Goal: Transaction & Acquisition: Book appointment/travel/reservation

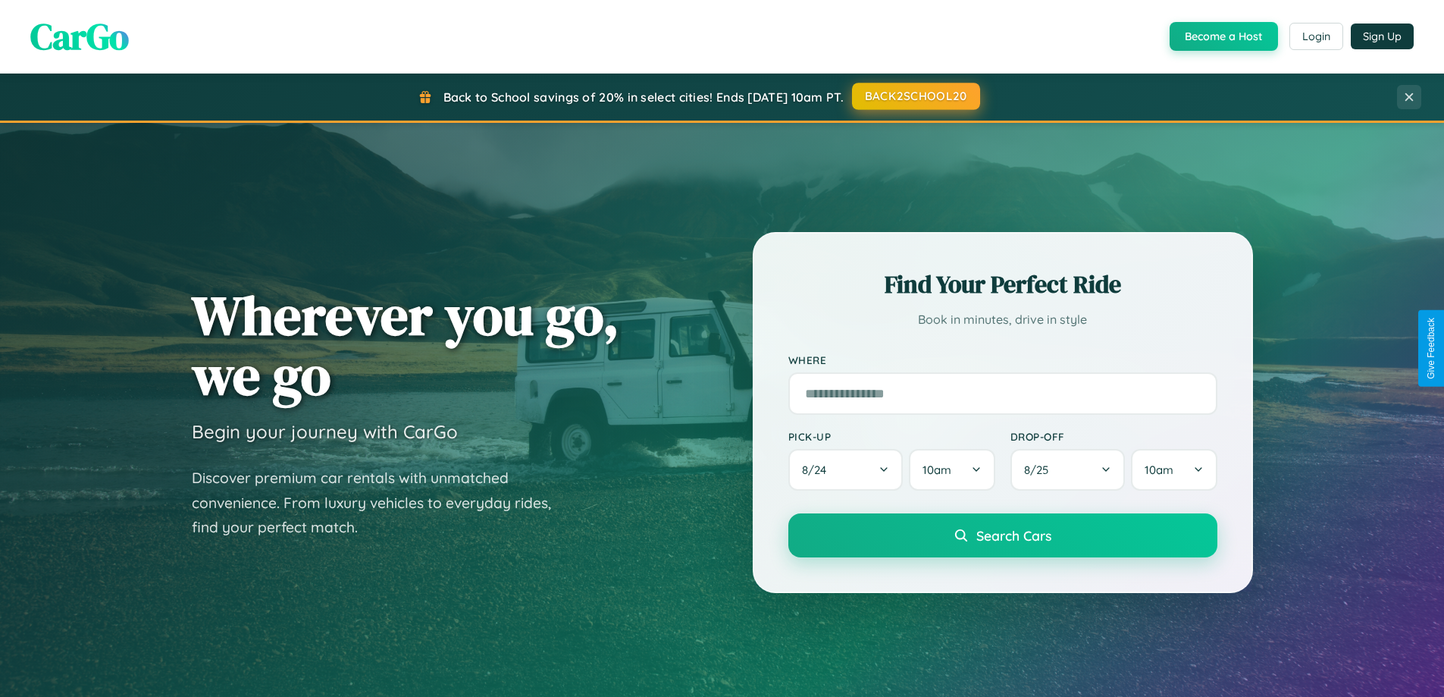
click at [915, 96] on button "BACK2SCHOOL20" at bounding box center [916, 96] width 128 height 27
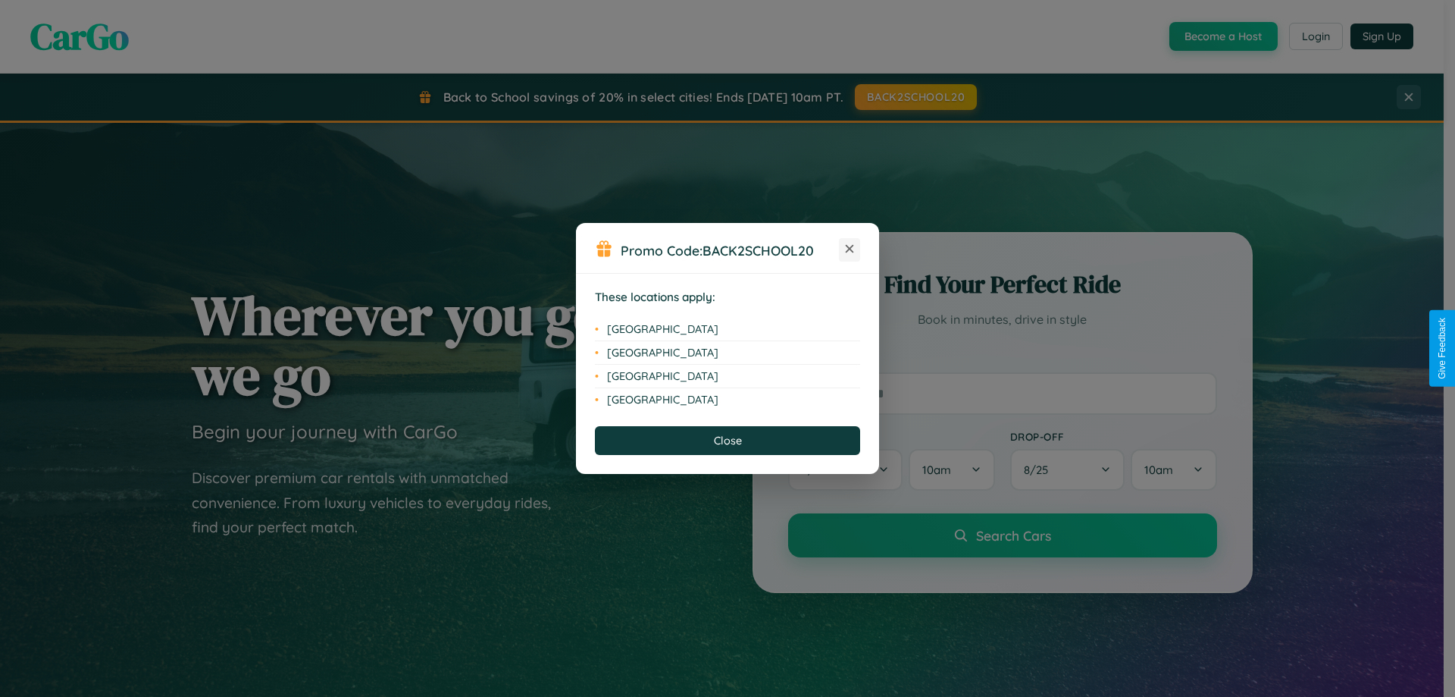
click at [850, 249] on icon at bounding box center [850, 249] width 8 height 8
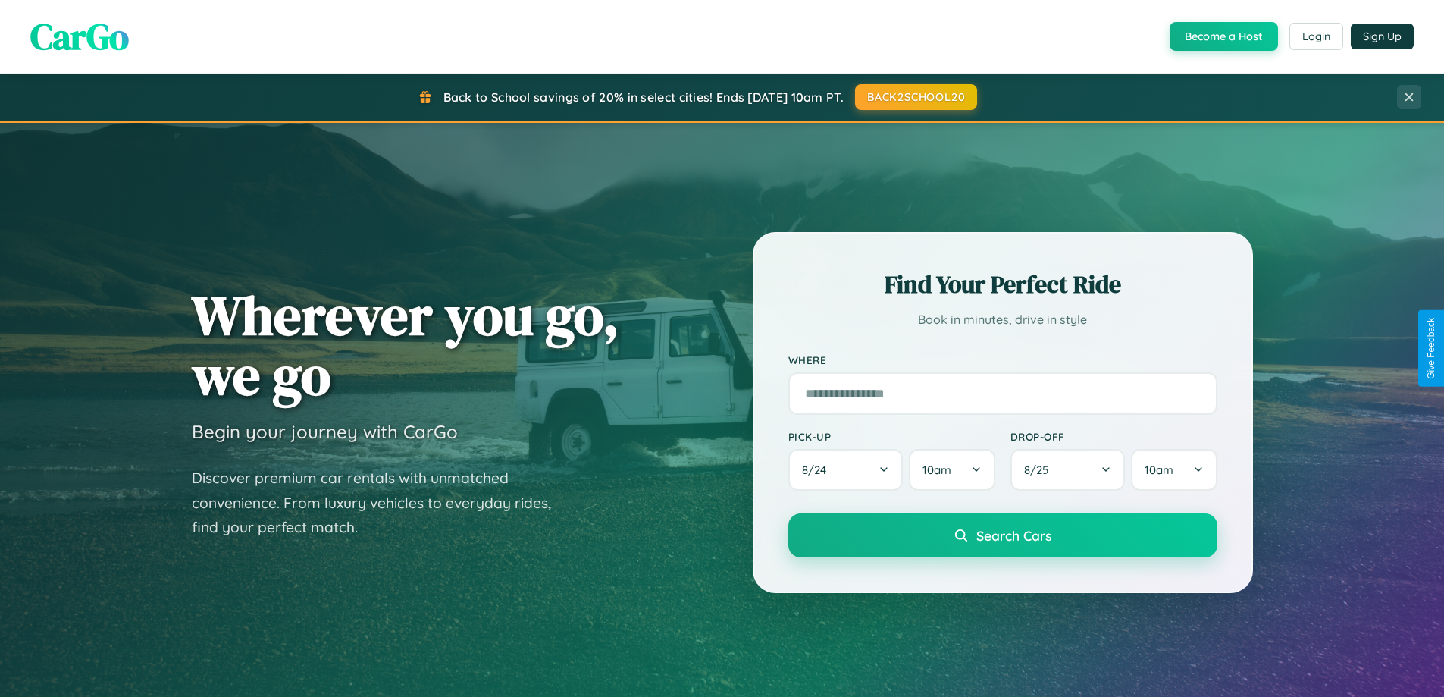
scroll to position [45, 0]
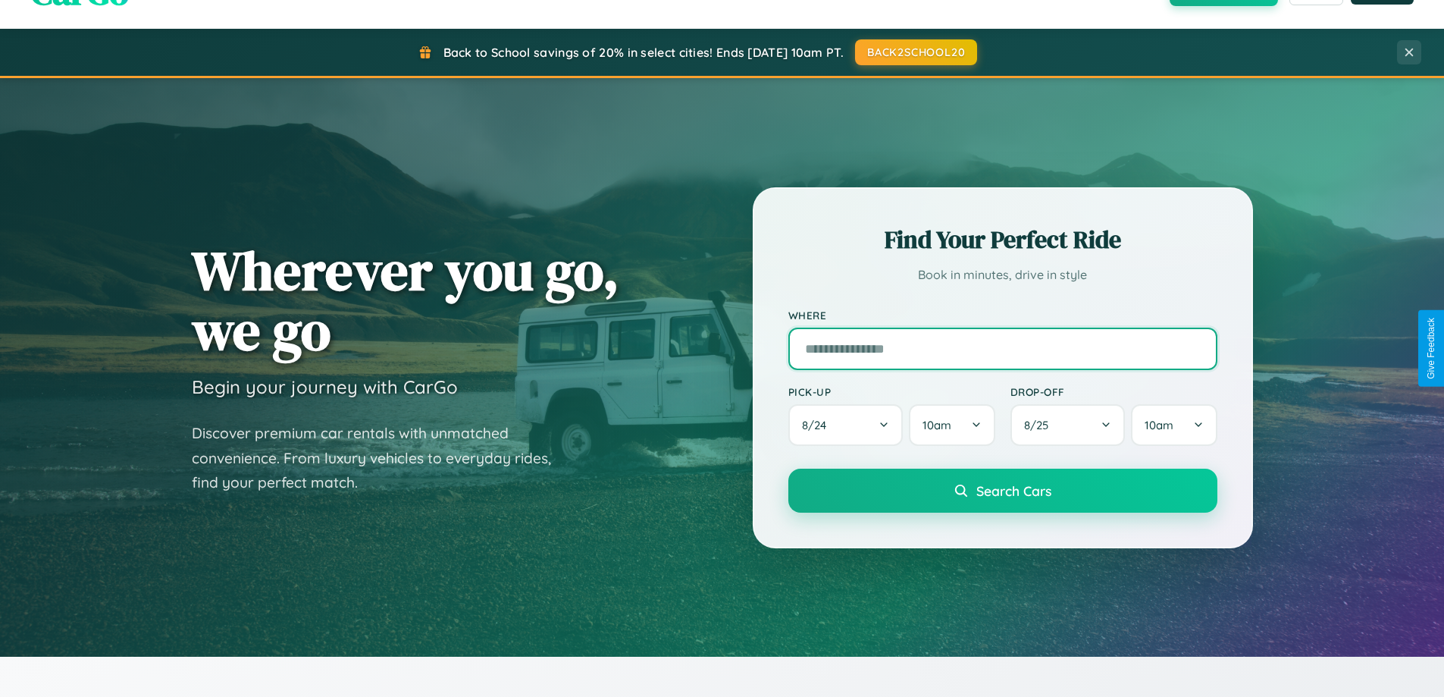
click at [1002, 348] on input "text" at bounding box center [1002, 348] width 429 height 42
type input "**********"
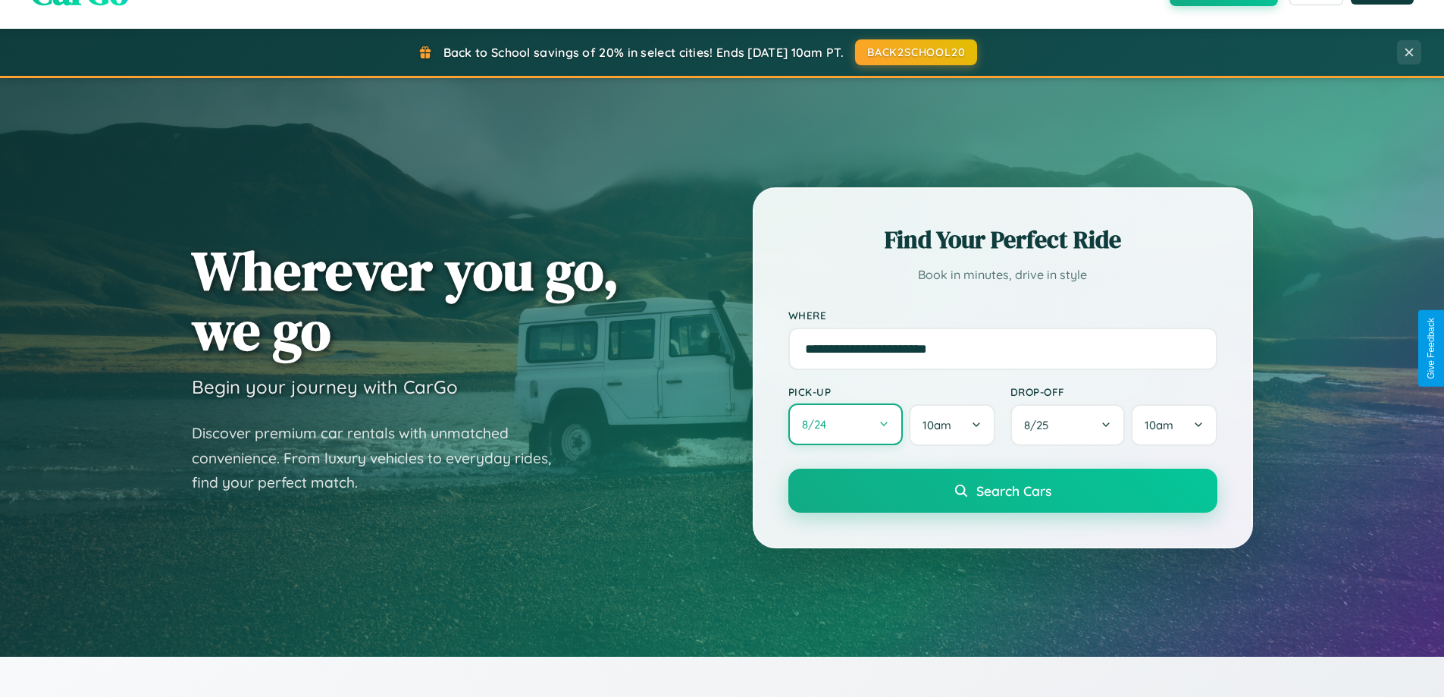
click at [845, 424] on button "8 / 24" at bounding box center [845, 424] width 115 height 42
select select "*"
select select "****"
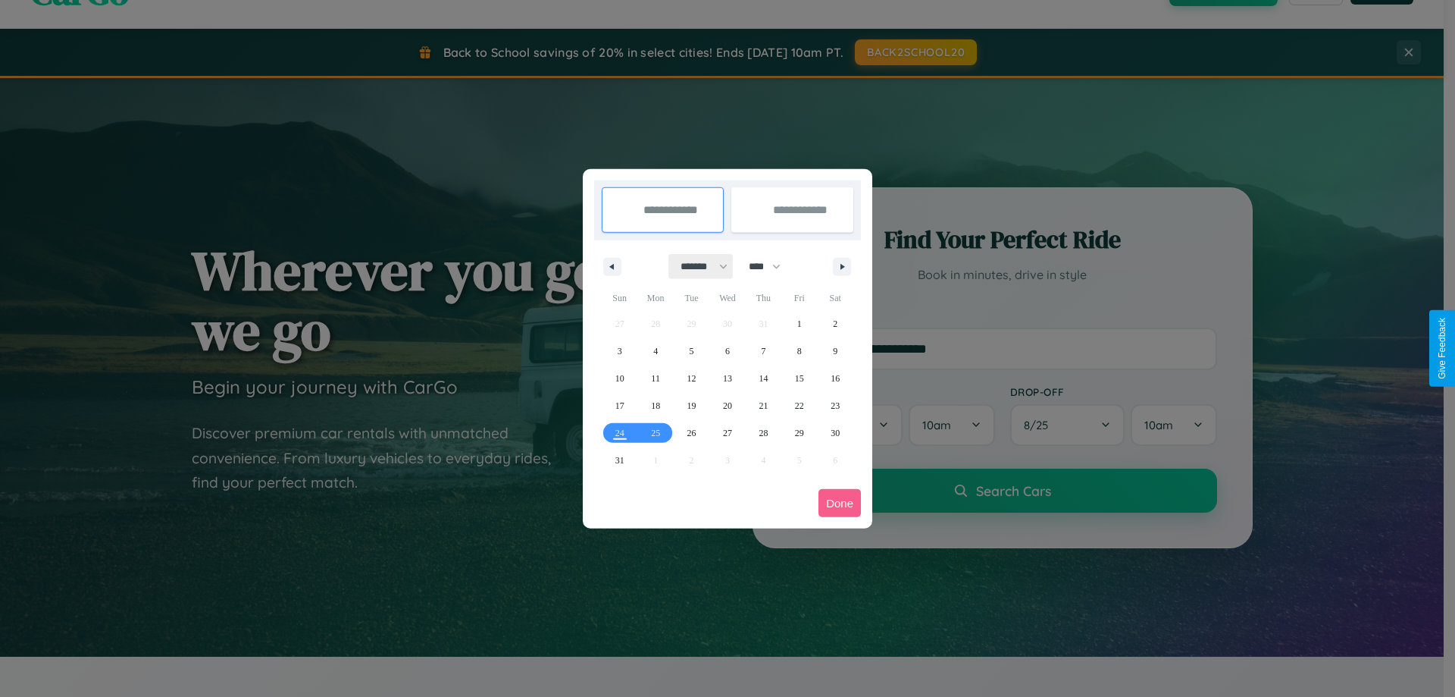
drag, startPoint x: 697, startPoint y: 266, endPoint x: 728, endPoint y: 304, distance: 48.5
click at [697, 266] on select "******* ******** ***** ***** *** **** **** ****** ********* ******* ******** **…" at bounding box center [701, 266] width 64 height 25
select select "*"
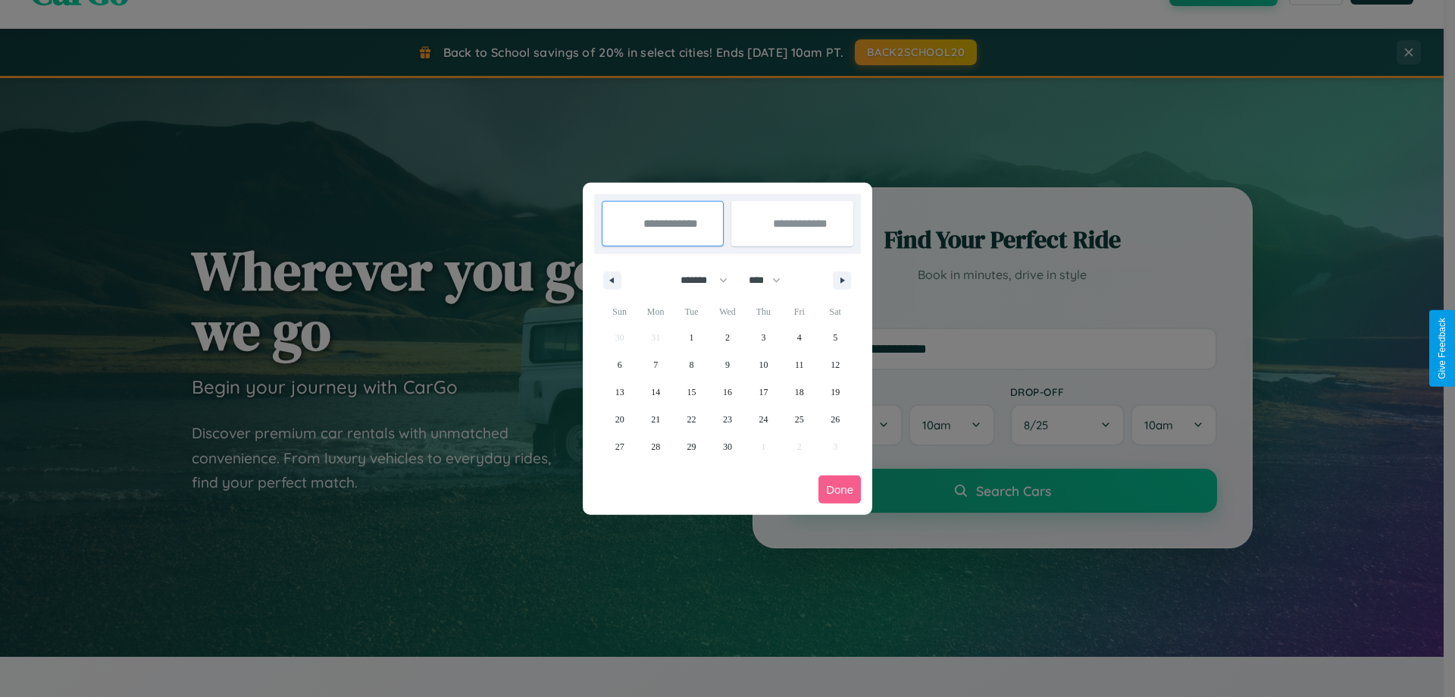
drag, startPoint x: 772, startPoint y: 280, endPoint x: 728, endPoint y: 304, distance: 50.2
click at [772, 280] on select "**** **** **** **** **** **** **** **** **** **** **** **** **** **** **** ****…" at bounding box center [763, 280] width 45 height 25
select select "****"
click at [799, 364] on span "10" at bounding box center [799, 364] width 9 height 27
type input "**********"
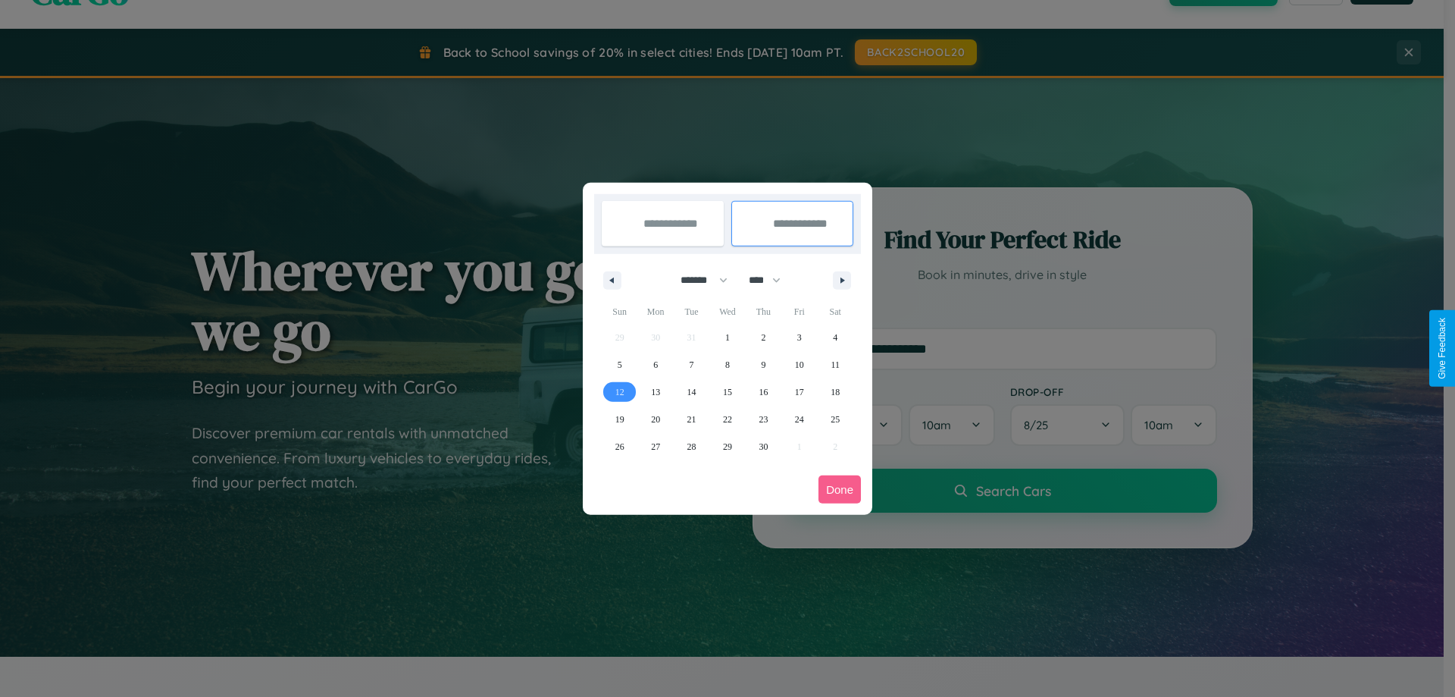
click at [619, 391] on span "12" at bounding box center [619, 391] width 9 height 27
type input "**********"
click at [840, 489] on button "Done" at bounding box center [840, 489] width 42 height 28
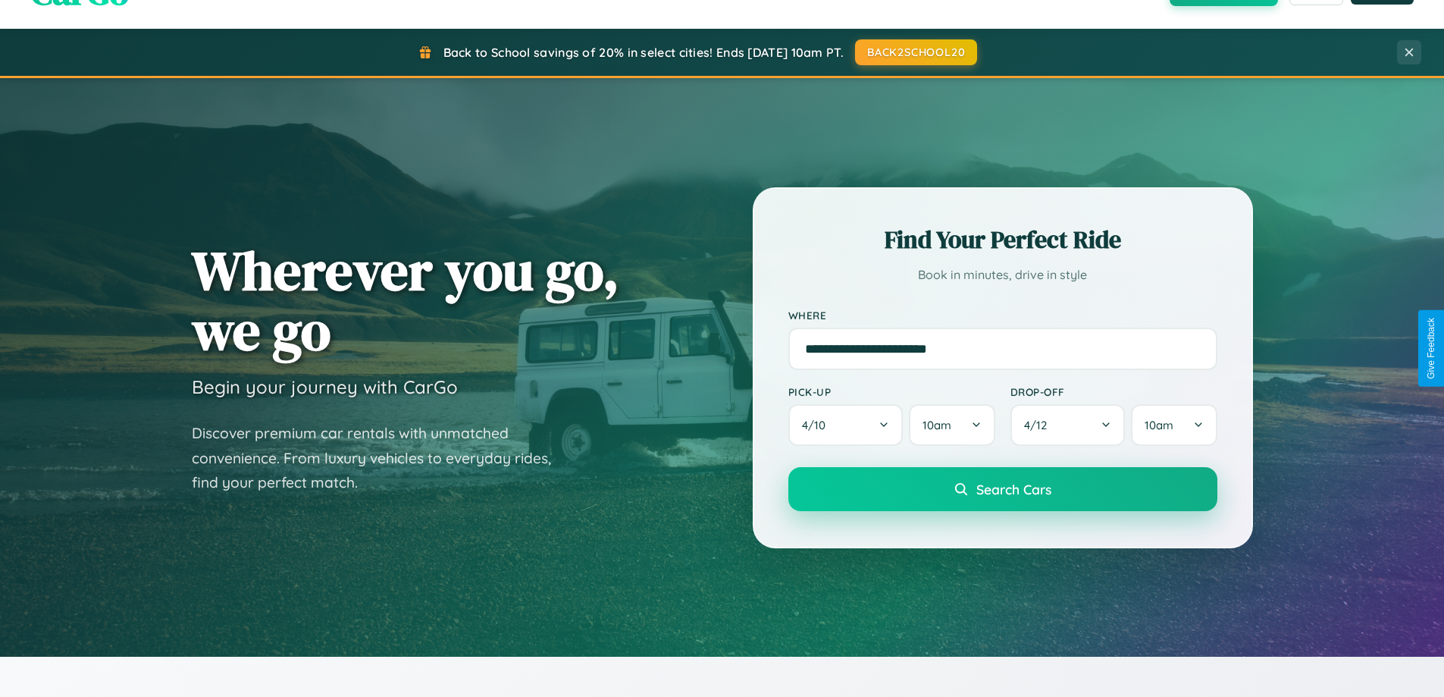
click at [1002, 489] on span "Search Cars" at bounding box center [1013, 489] width 75 height 17
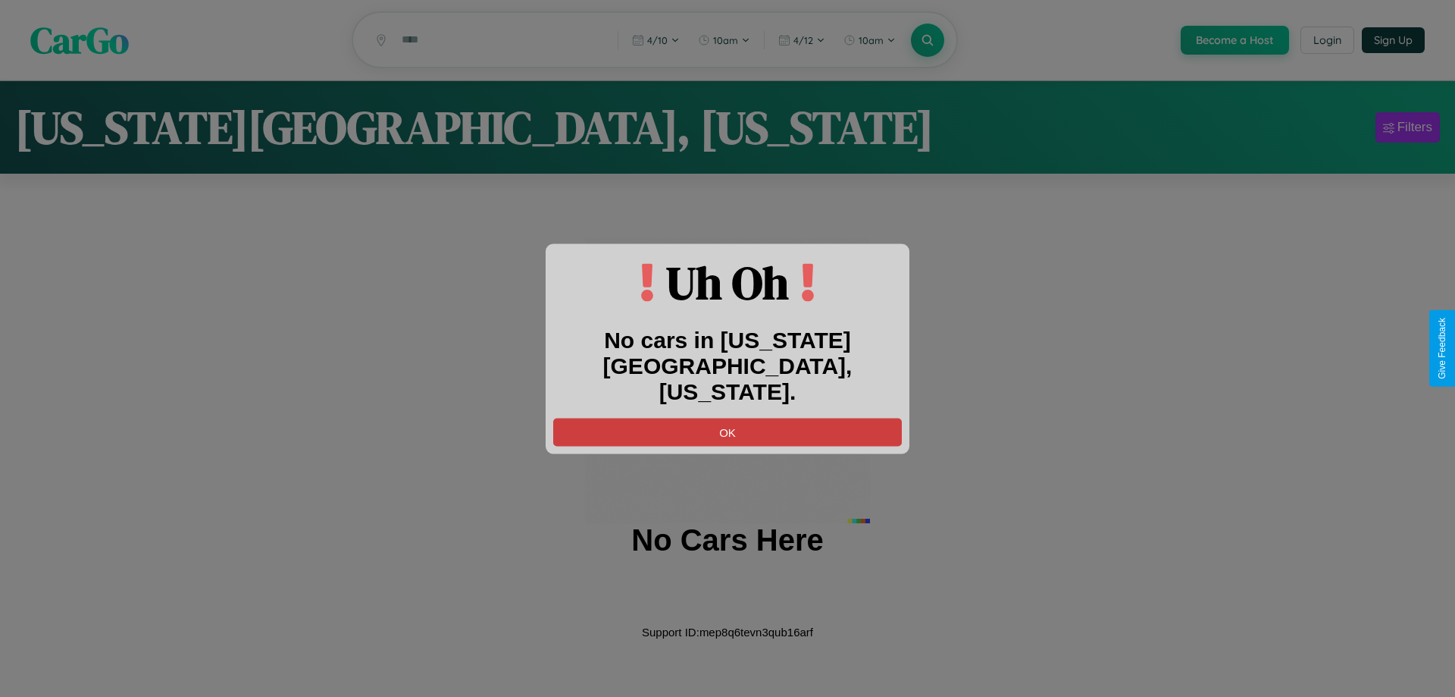
click at [728, 418] on button "OK" at bounding box center [727, 432] width 349 height 28
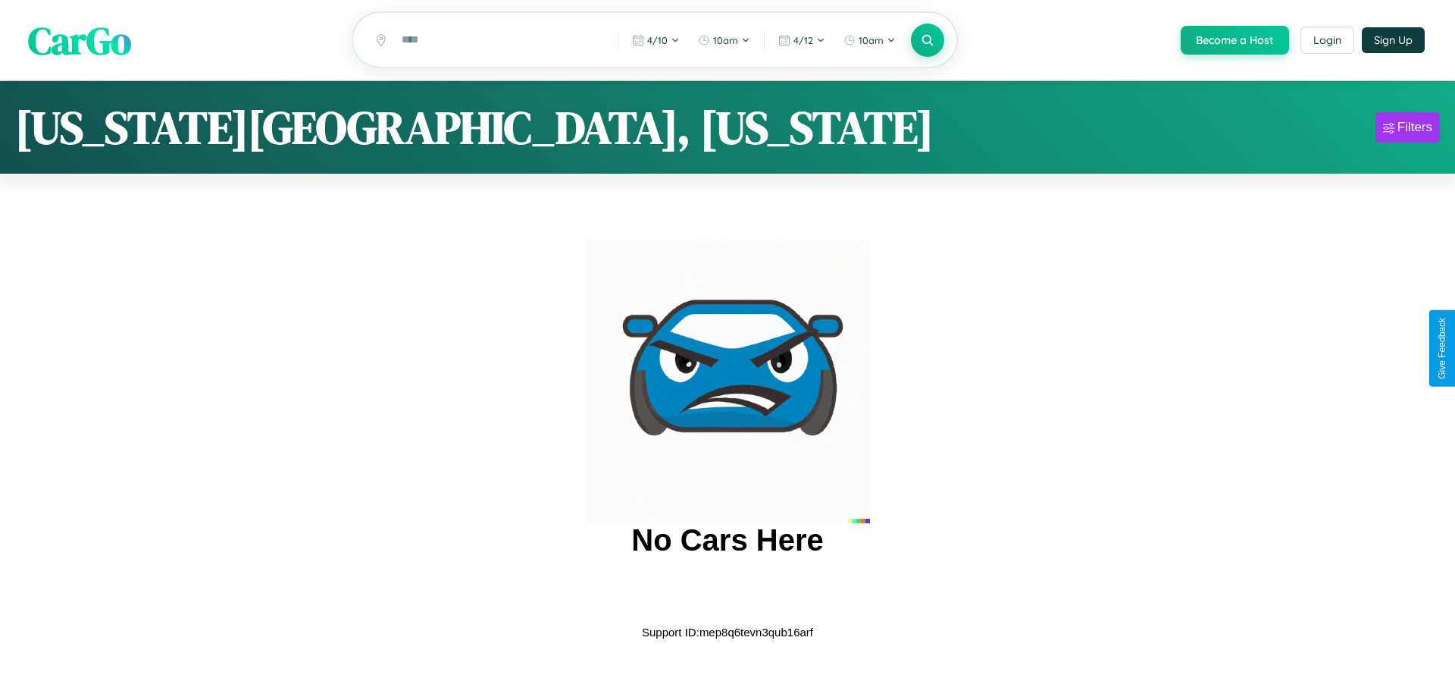
click at [80, 41] on span "CarGo" at bounding box center [79, 40] width 103 height 52
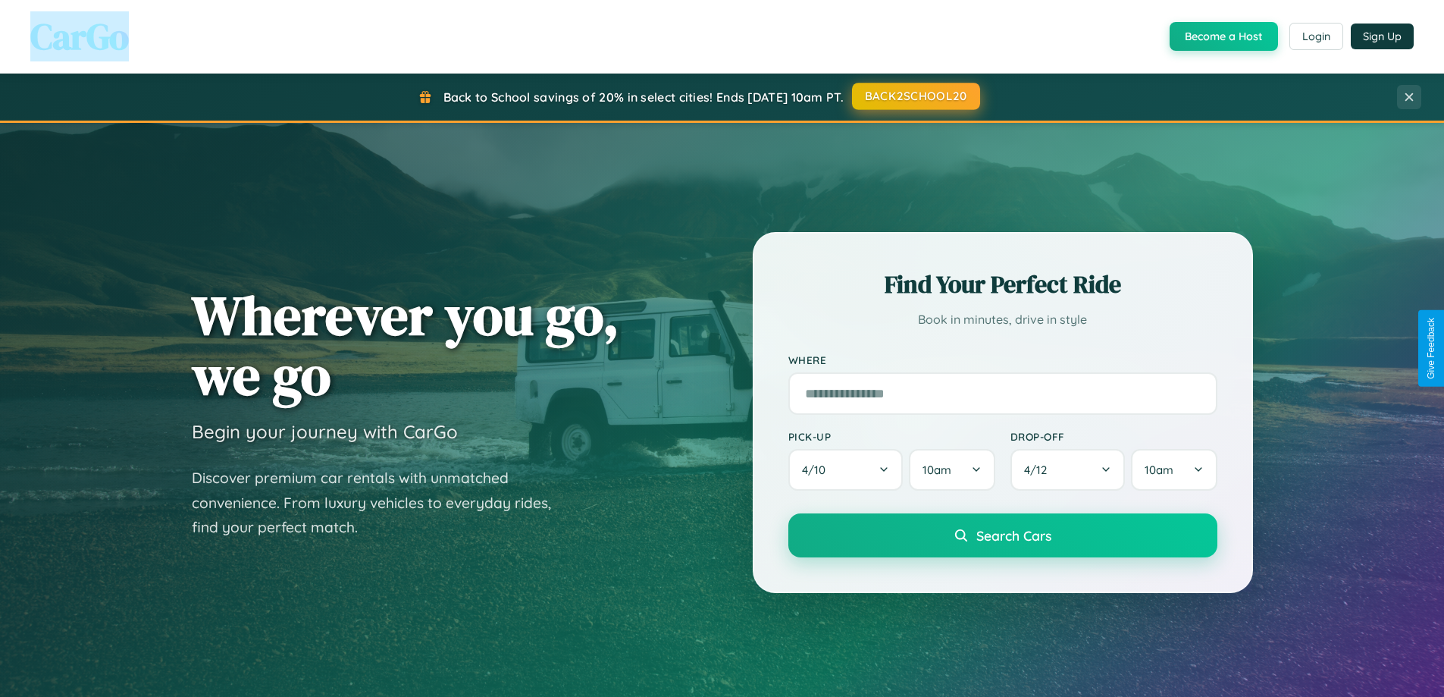
click at [915, 96] on button "BACK2SCHOOL20" at bounding box center [916, 96] width 128 height 27
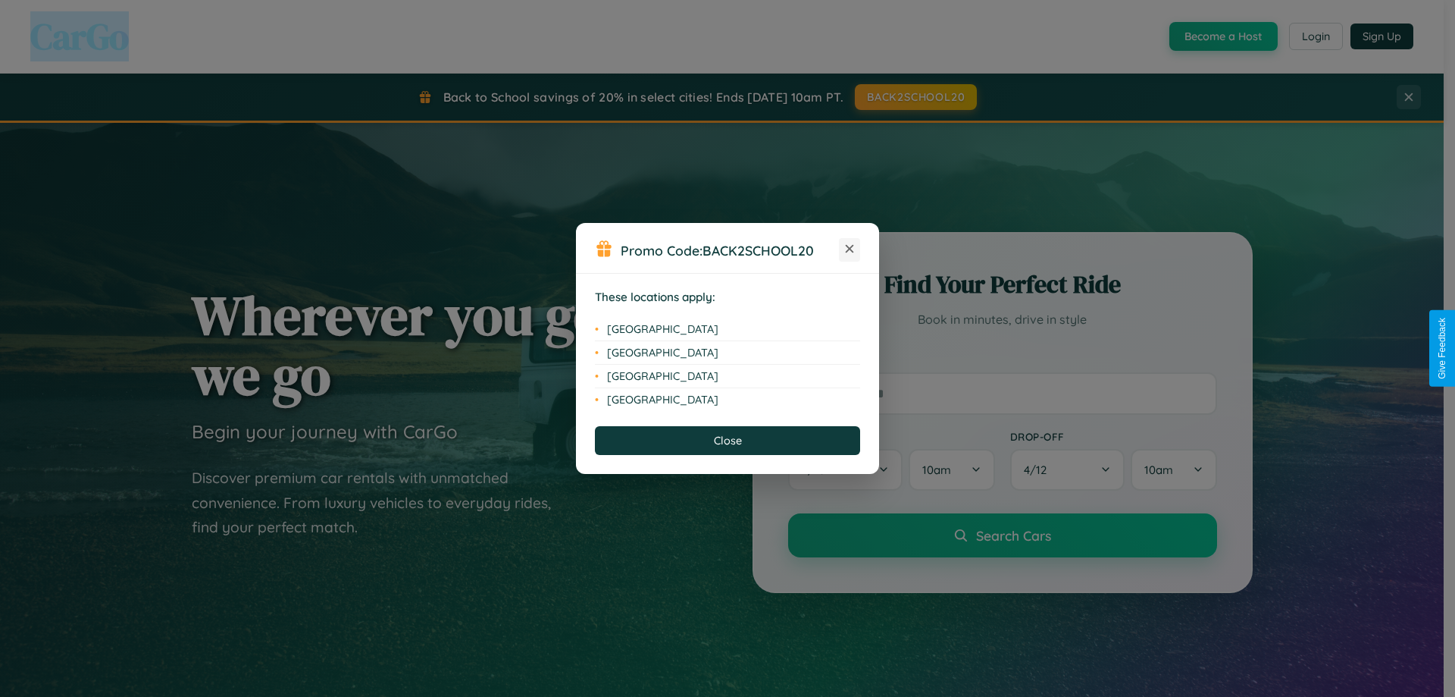
click at [850, 249] on icon at bounding box center [850, 249] width 8 height 8
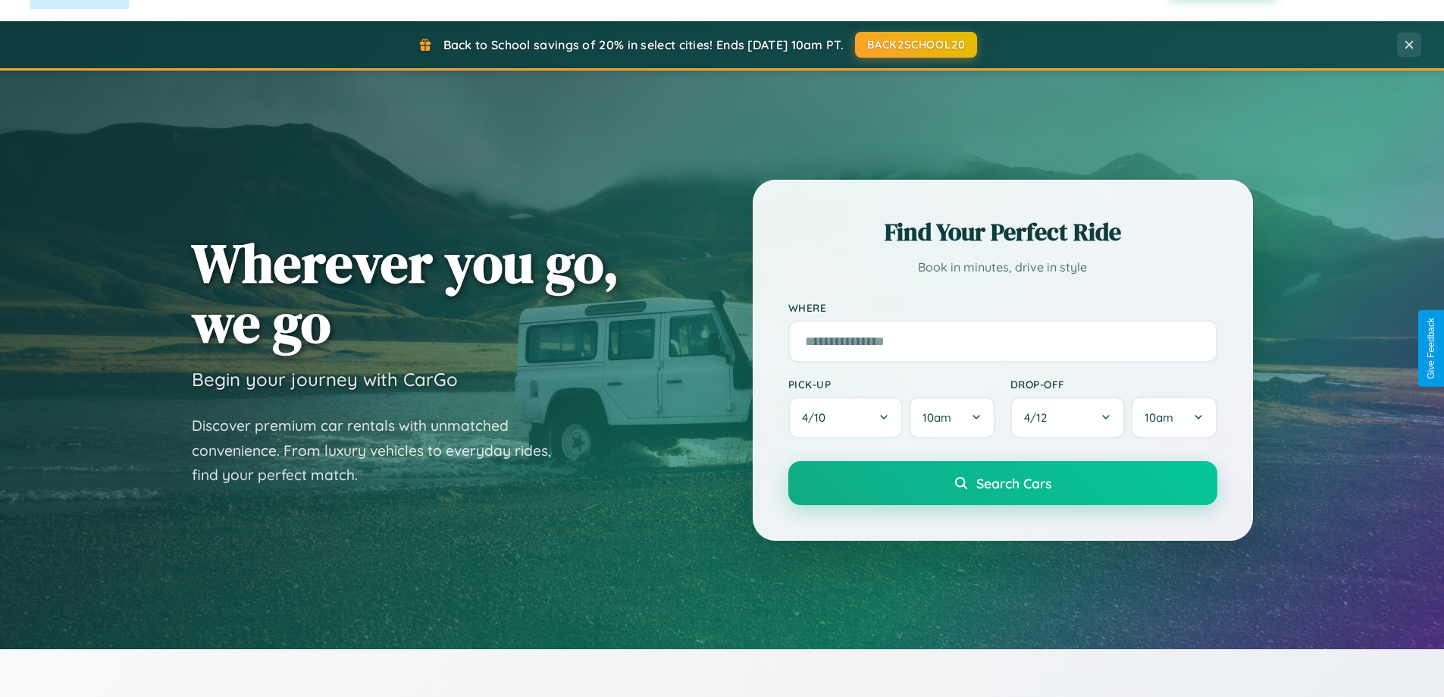
scroll to position [2917, 0]
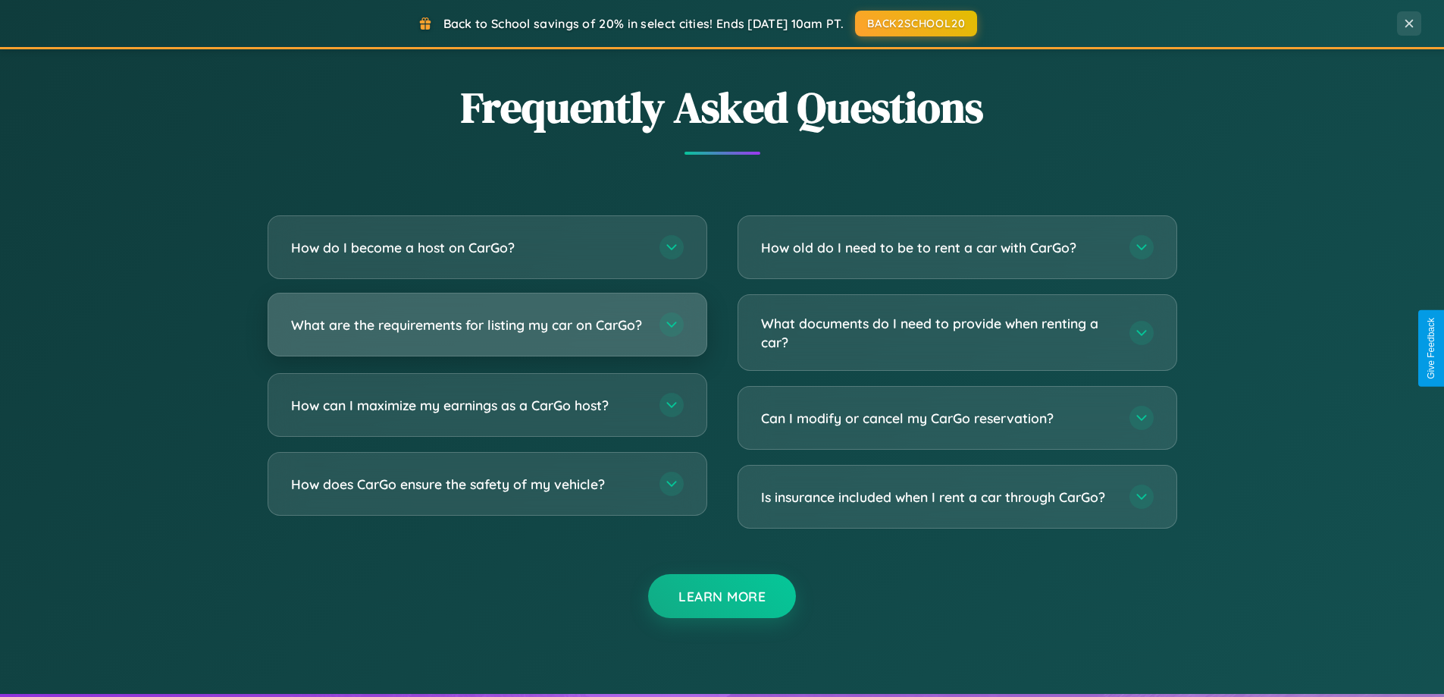
click at [487, 331] on h3 "What are the requirements for listing my car on CarGo?" at bounding box center [467, 324] width 353 height 19
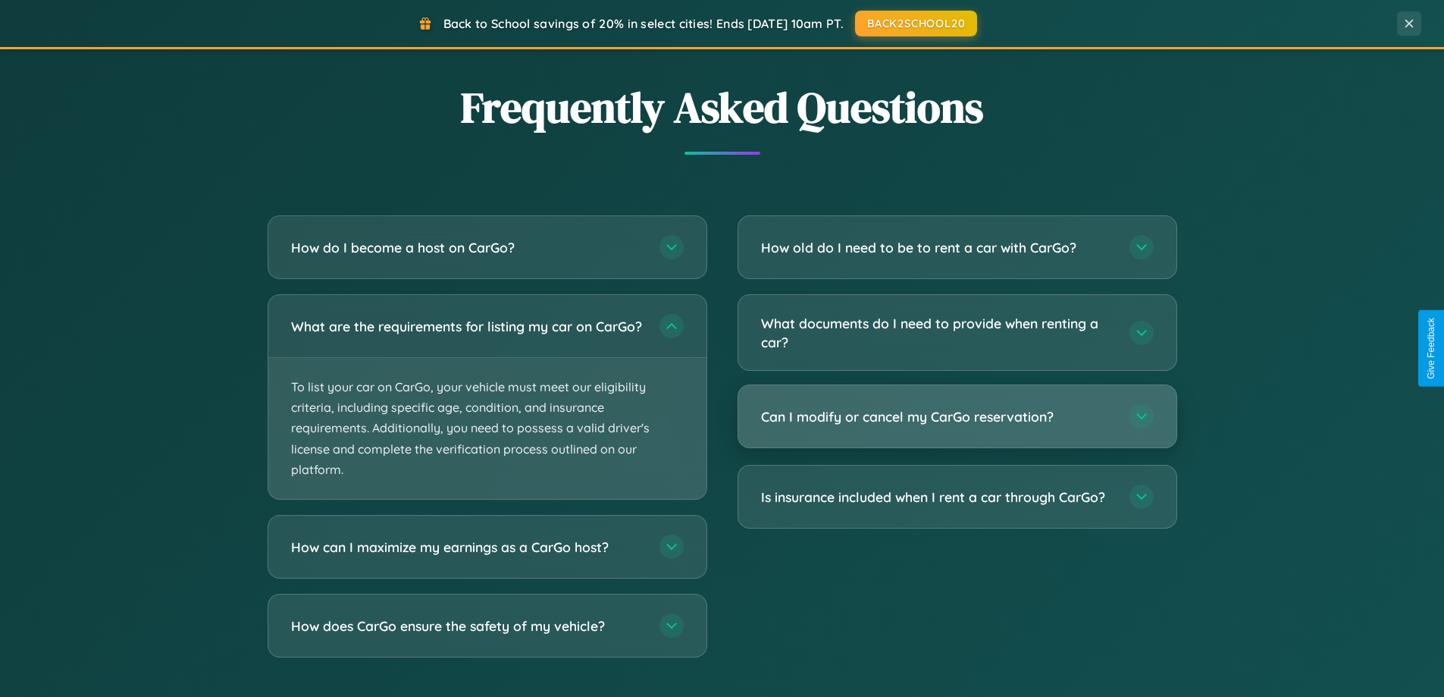
click at [957, 417] on h3 "Can I modify or cancel my CarGo reservation?" at bounding box center [937, 416] width 353 height 19
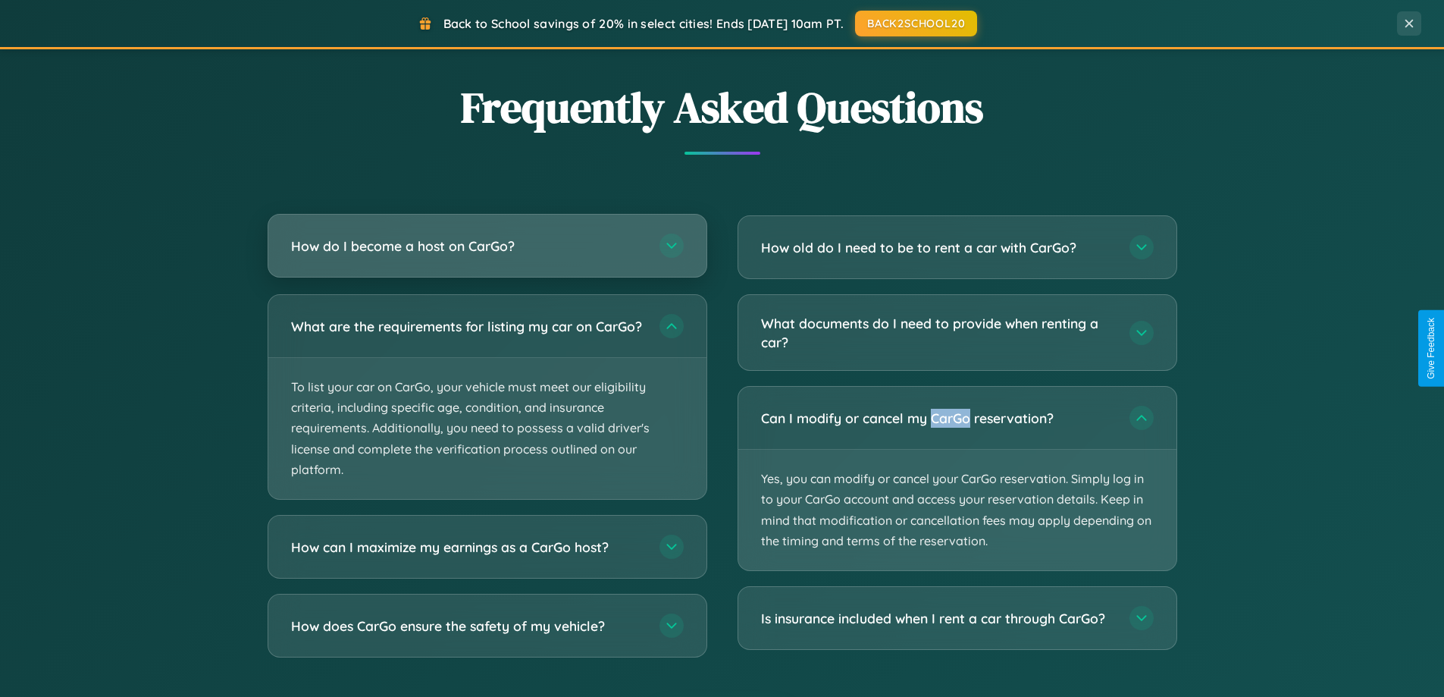
click at [487, 246] on h3 "How do I become a host on CarGo?" at bounding box center [467, 245] width 353 height 19
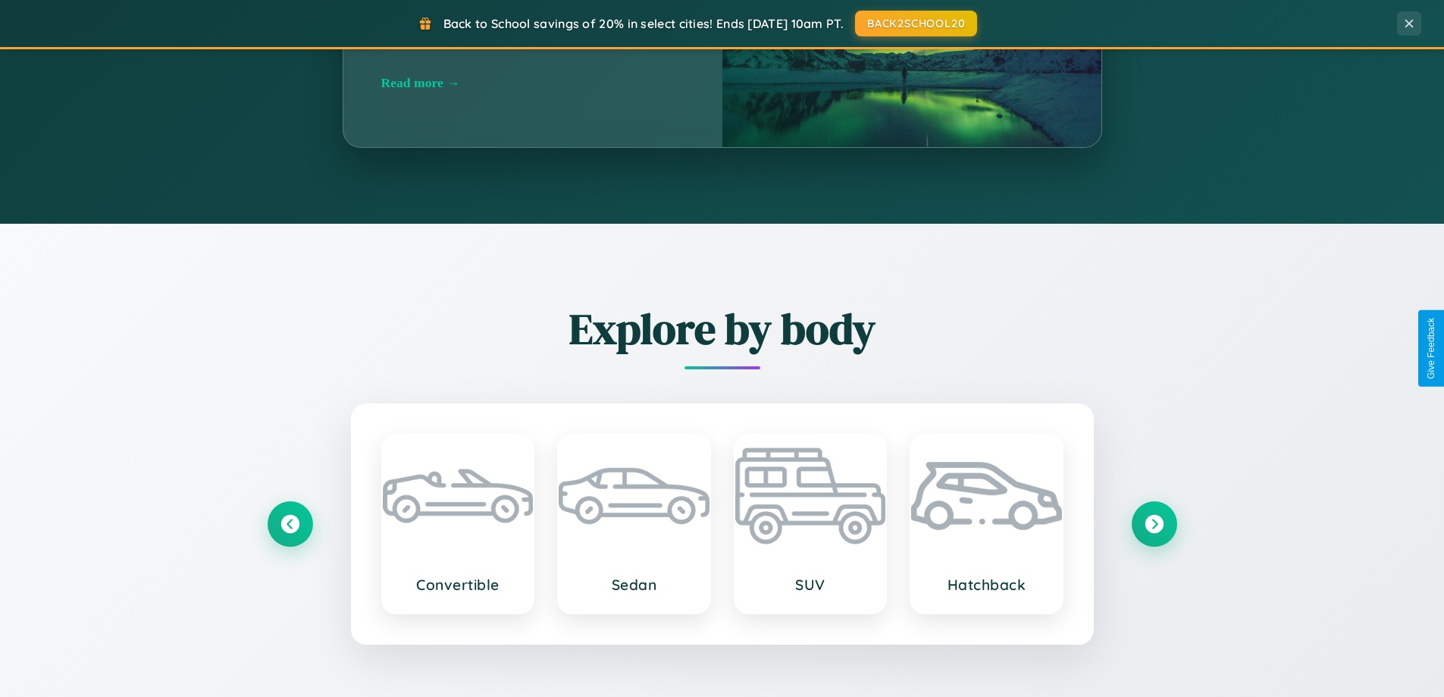
scroll to position [653, 0]
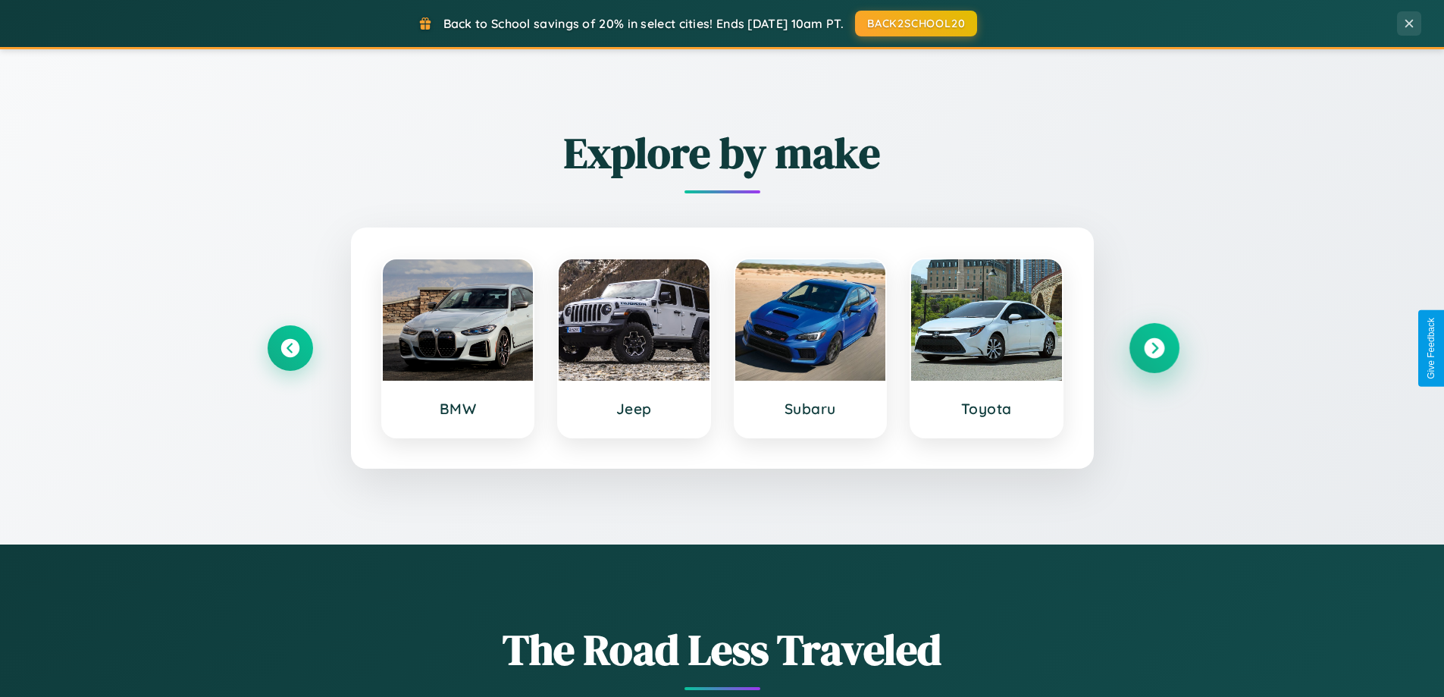
click at [1154, 348] on icon at bounding box center [1154, 348] width 20 height 20
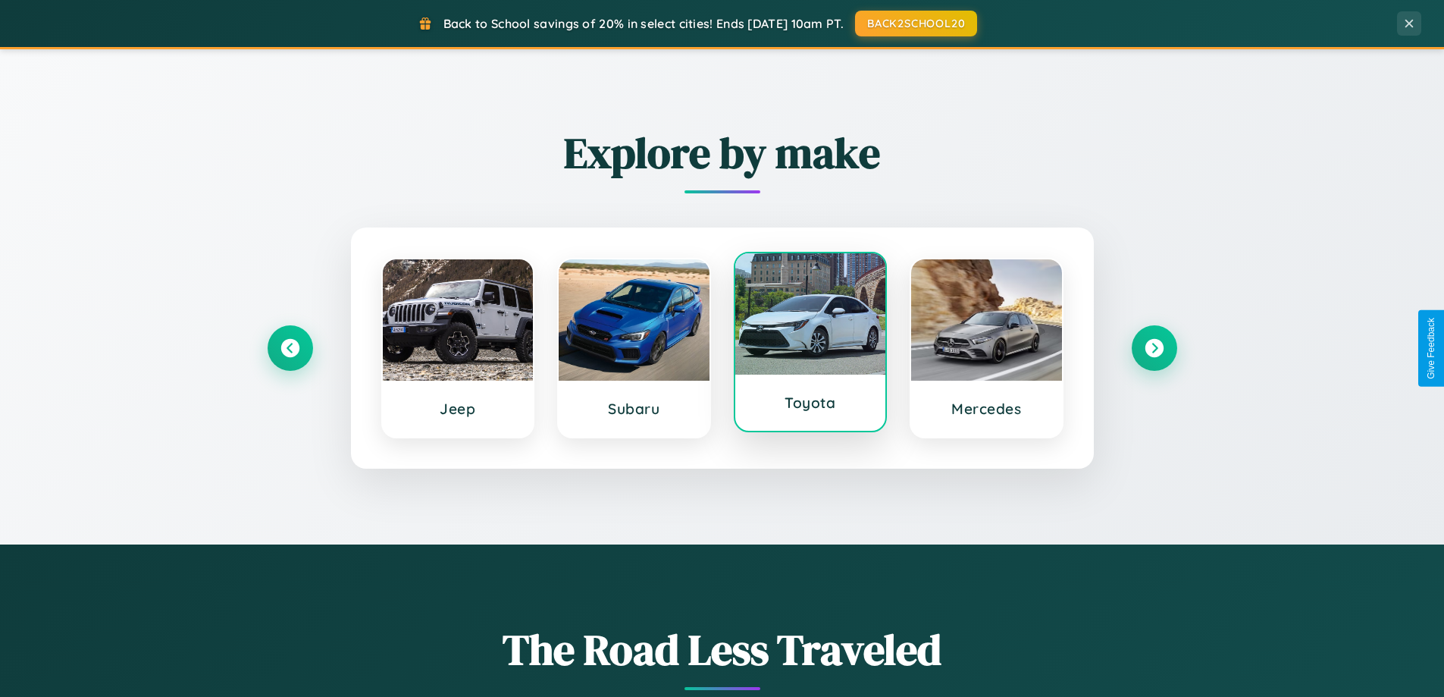
click at [810, 348] on div at bounding box center [810, 313] width 151 height 121
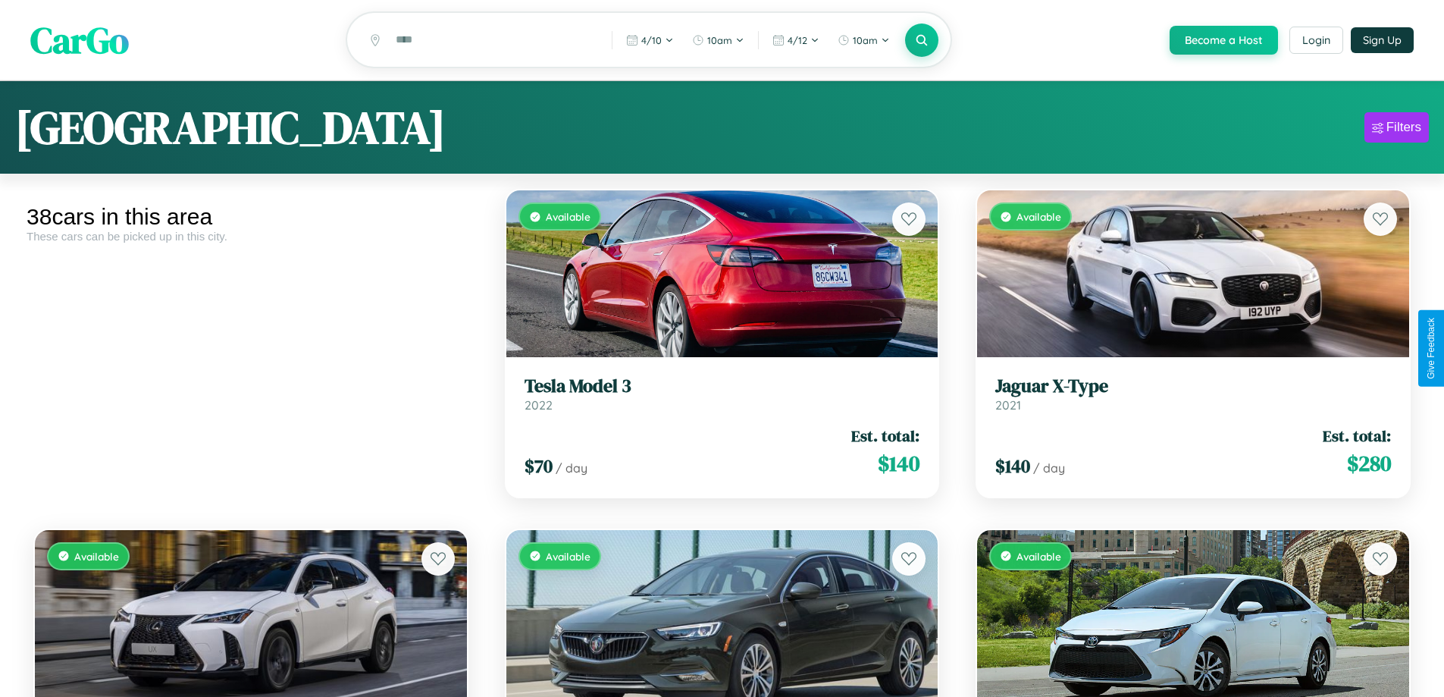
scroll to position [2250, 0]
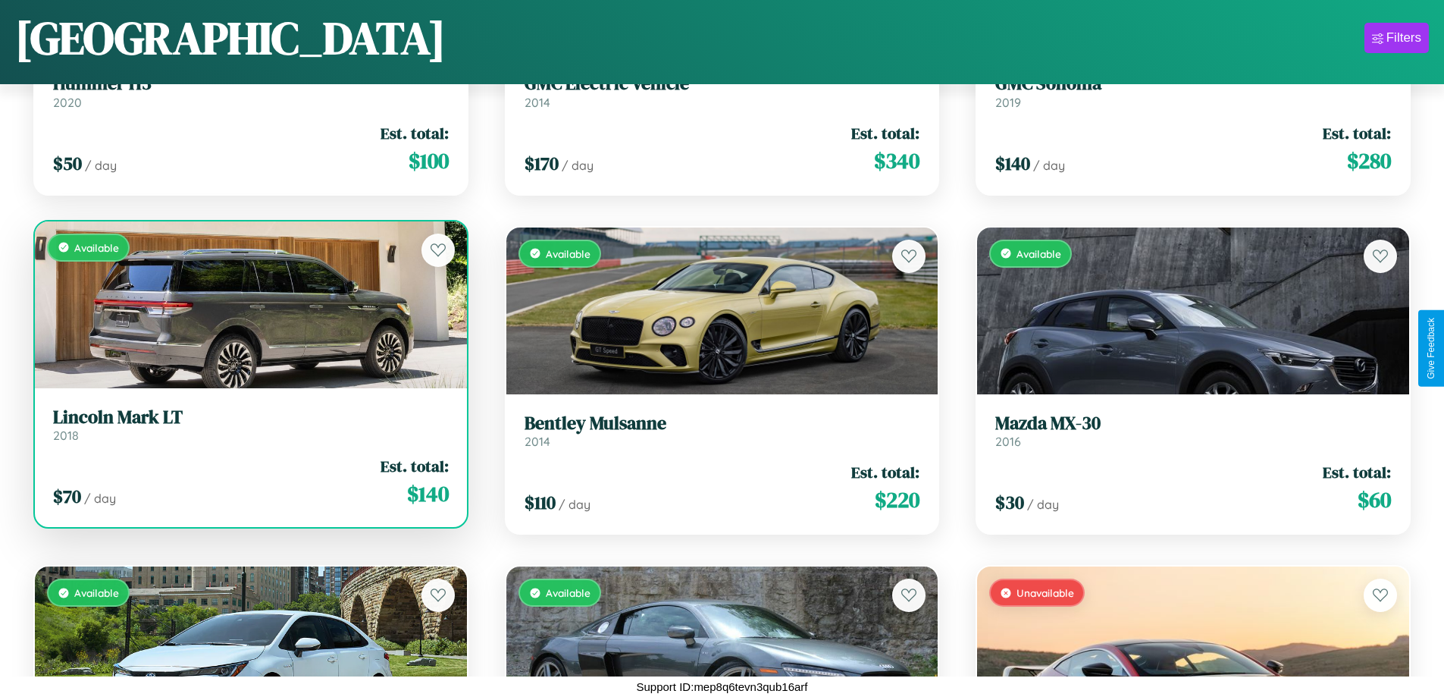
click at [249, 428] on link "Lincoln Mark LT 2018" at bounding box center [251, 424] width 396 height 37
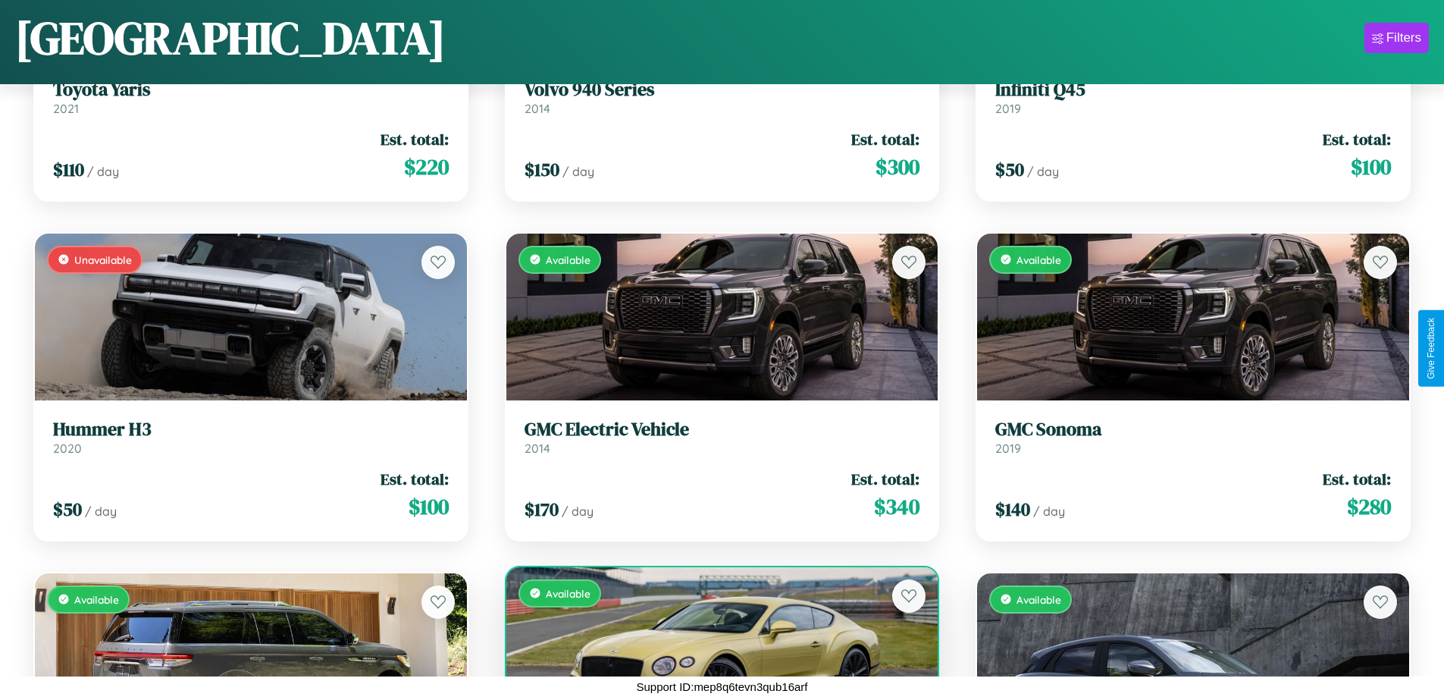
scroll to position [213, 0]
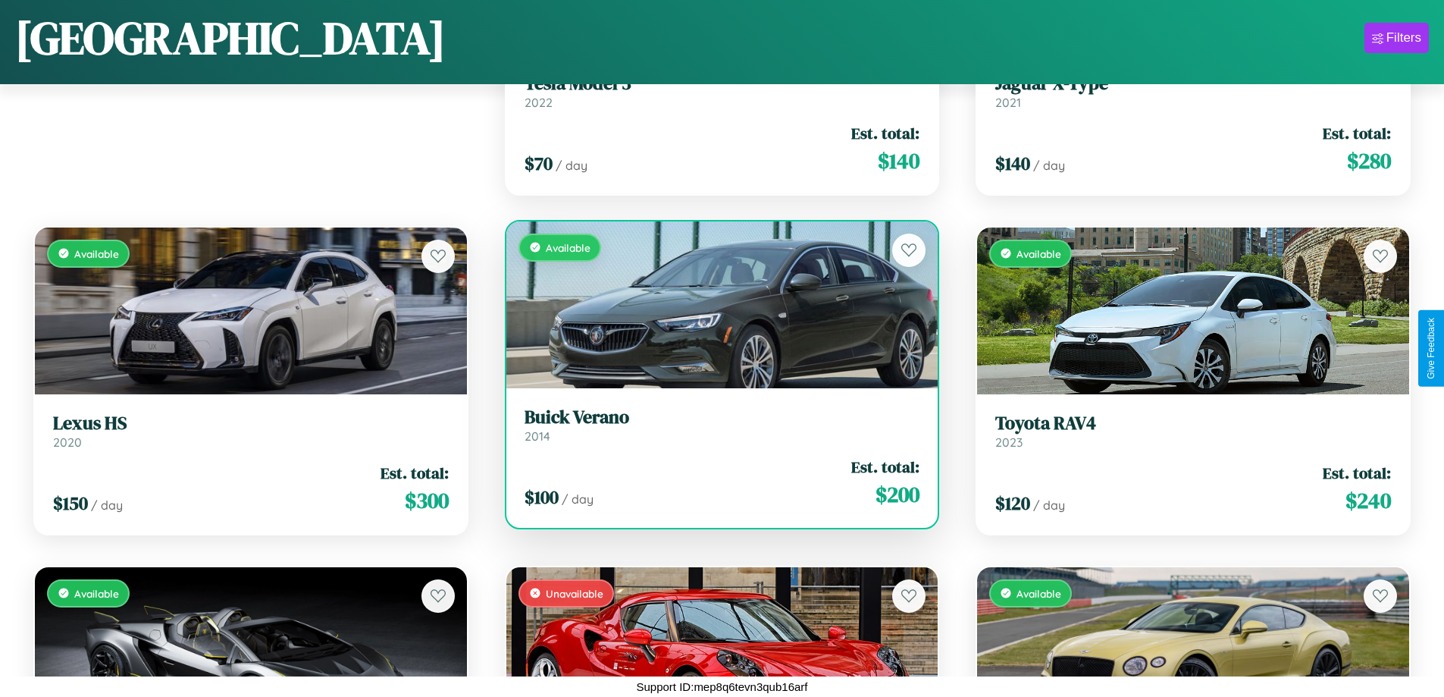
click at [716, 424] on h3 "Buick Verano" at bounding box center [723, 417] width 396 height 22
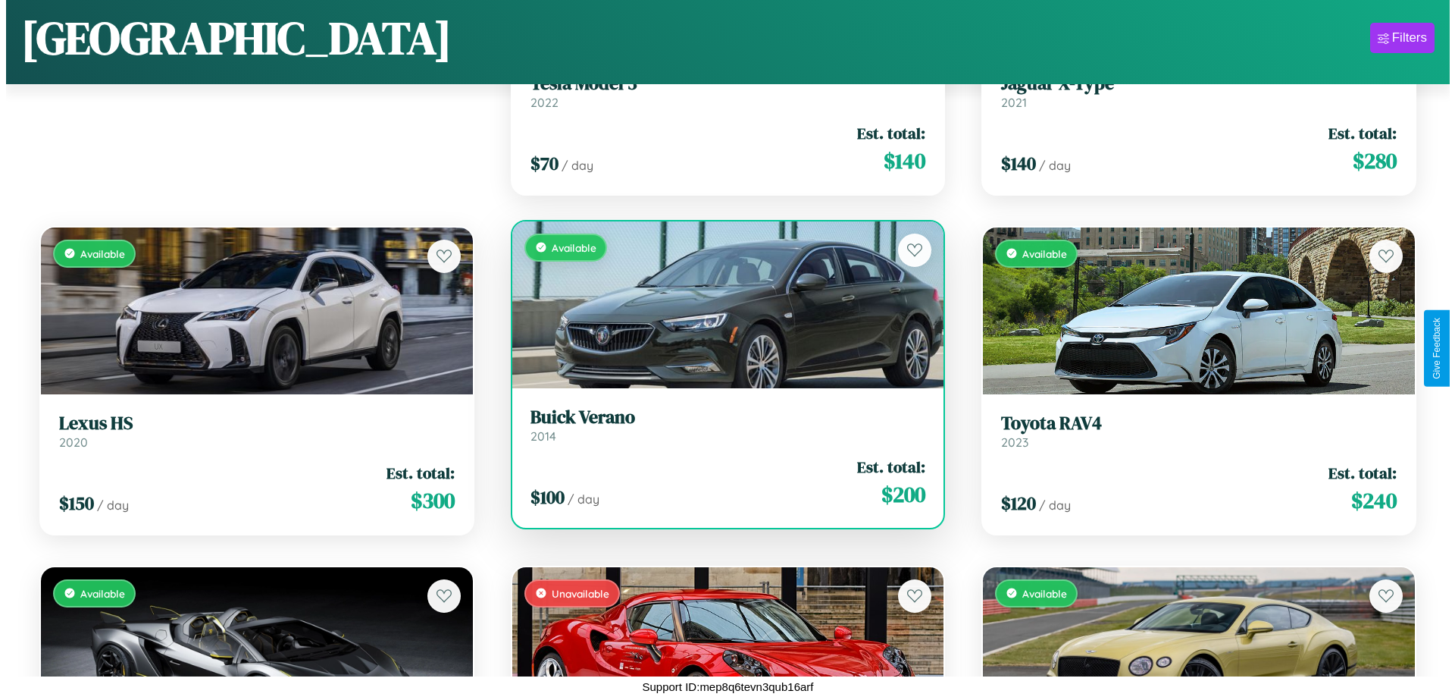
scroll to position [0, 0]
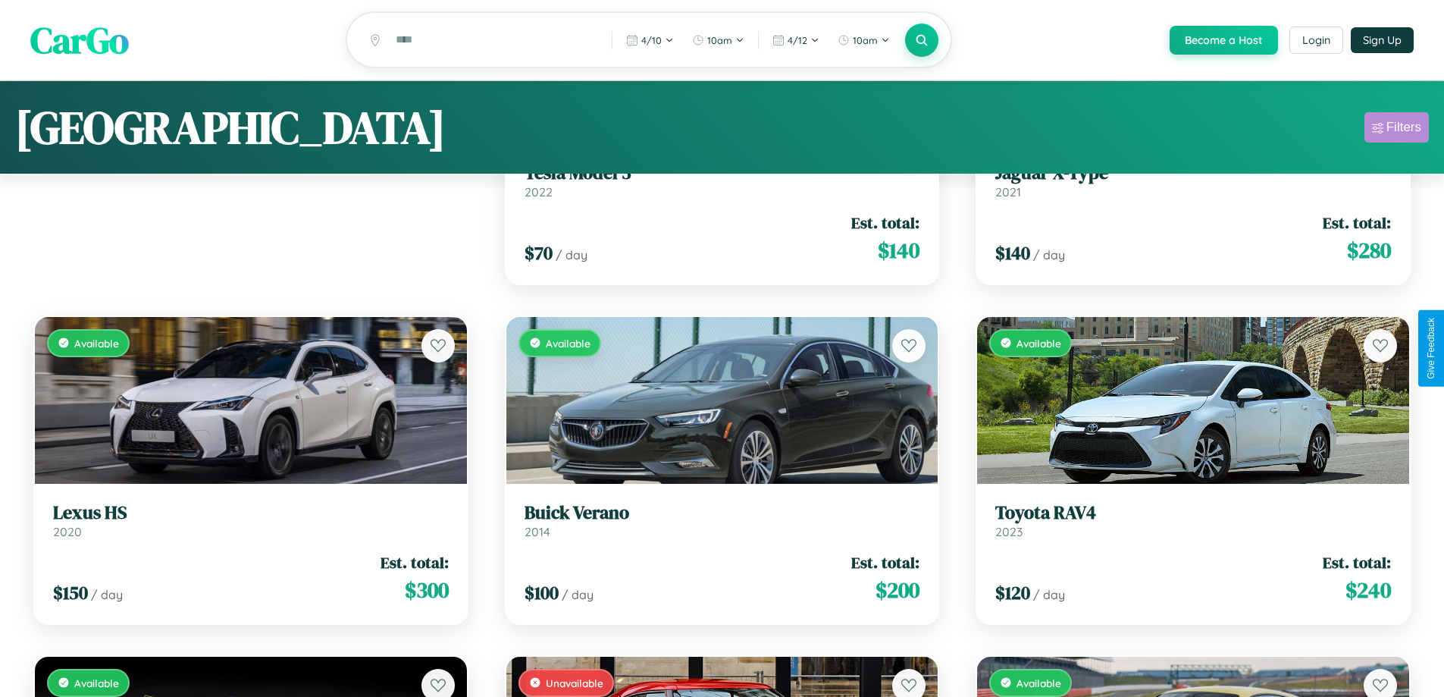
click at [1396, 130] on div "Filters" at bounding box center [1403, 127] width 35 height 15
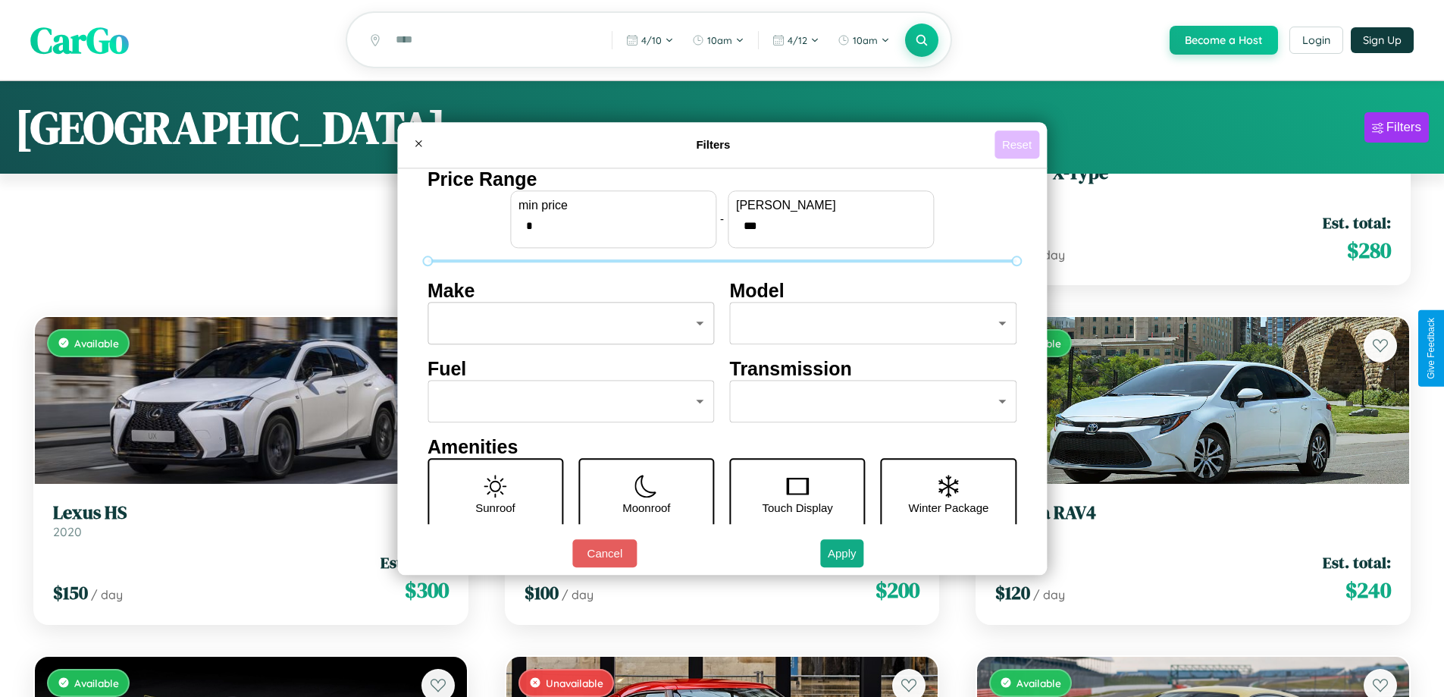
click at [1019, 144] on button "Reset" at bounding box center [1017, 144] width 45 height 28
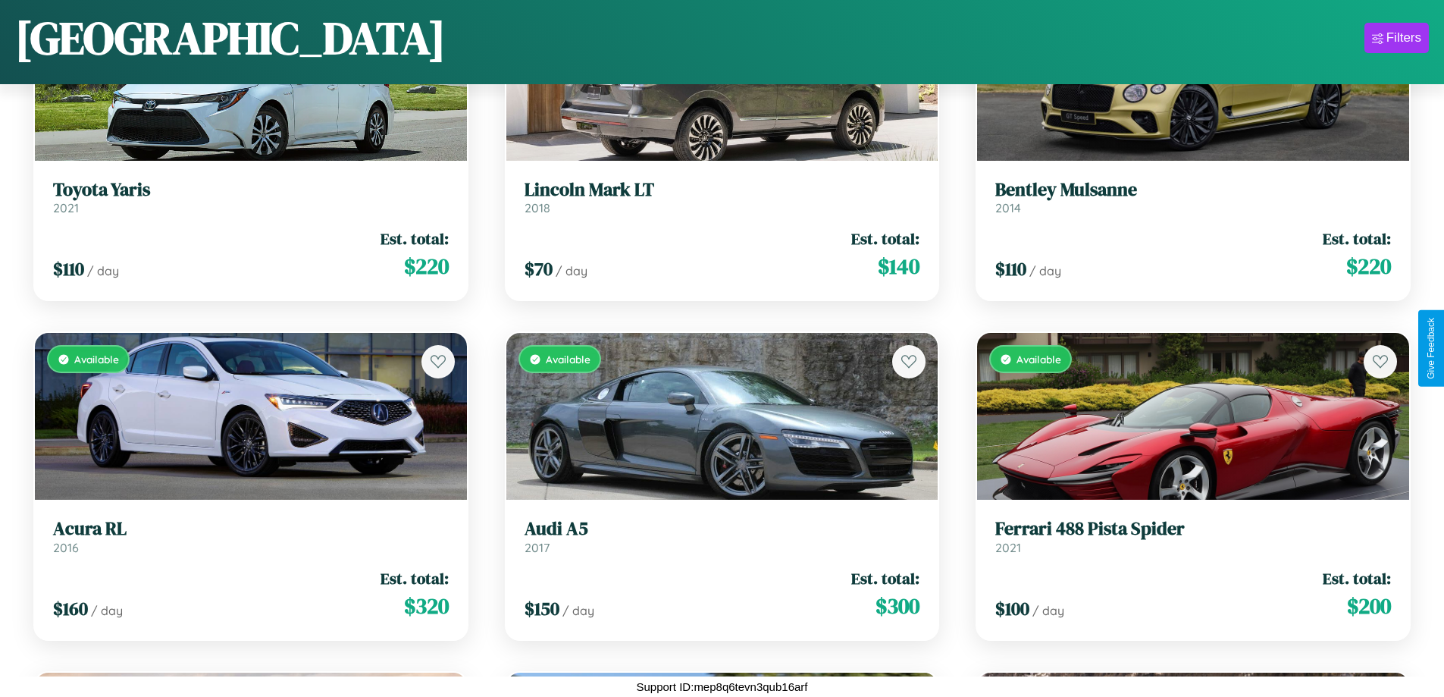
scroll to position [2589, 0]
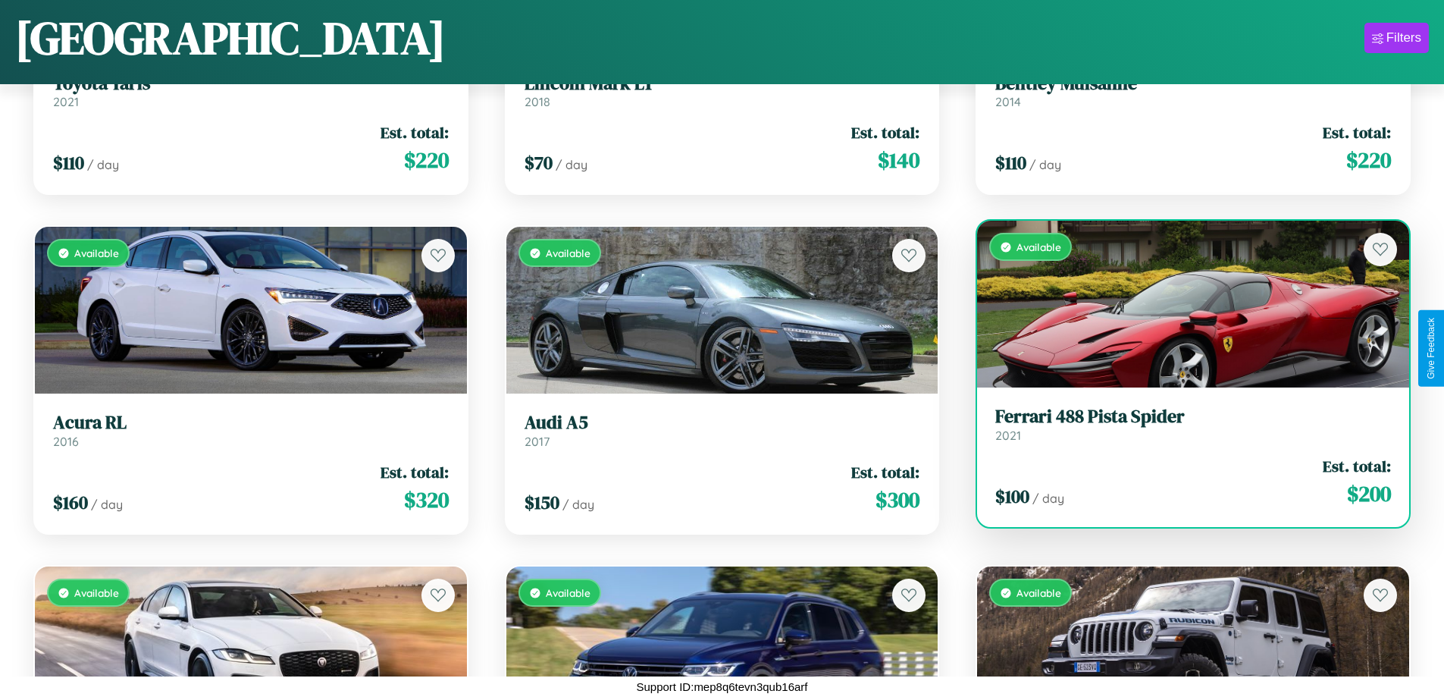
click at [1183, 428] on link "Ferrari 488 Pista Spider 2021" at bounding box center [1193, 424] width 396 height 37
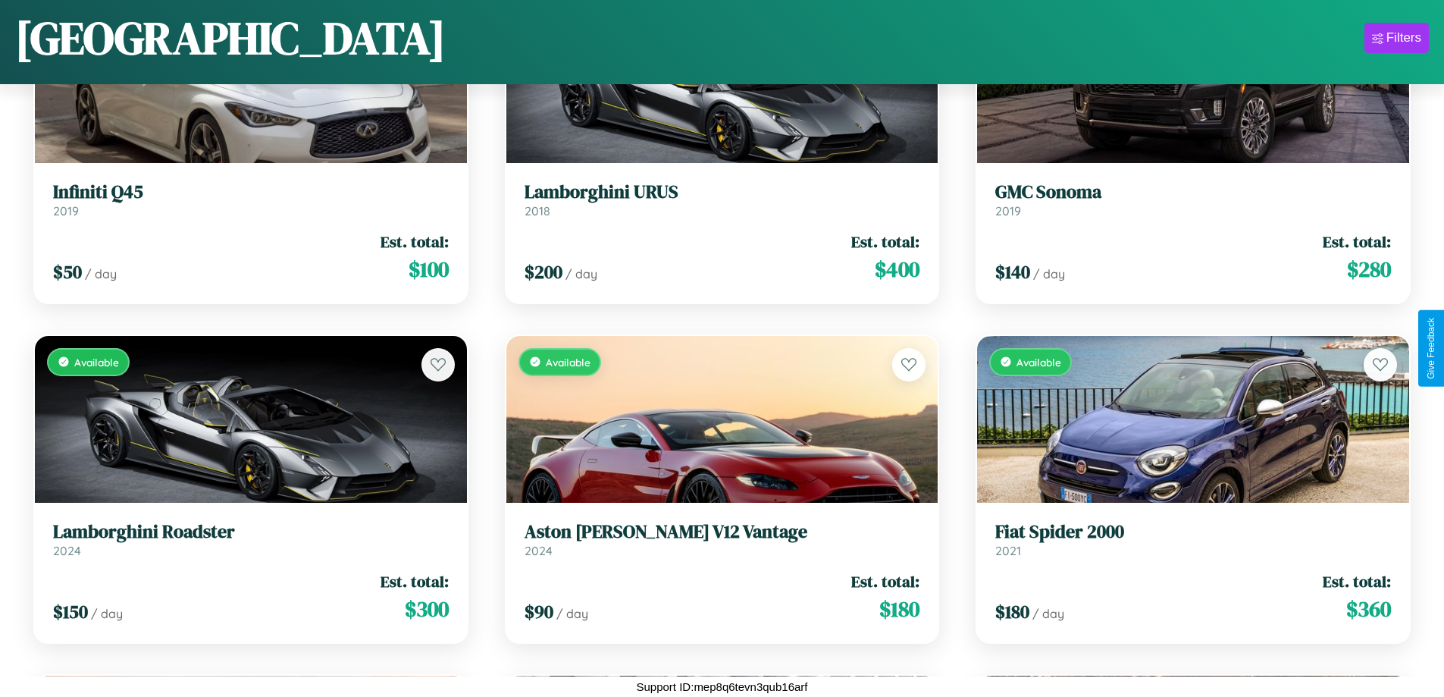
scroll to position [1232, 0]
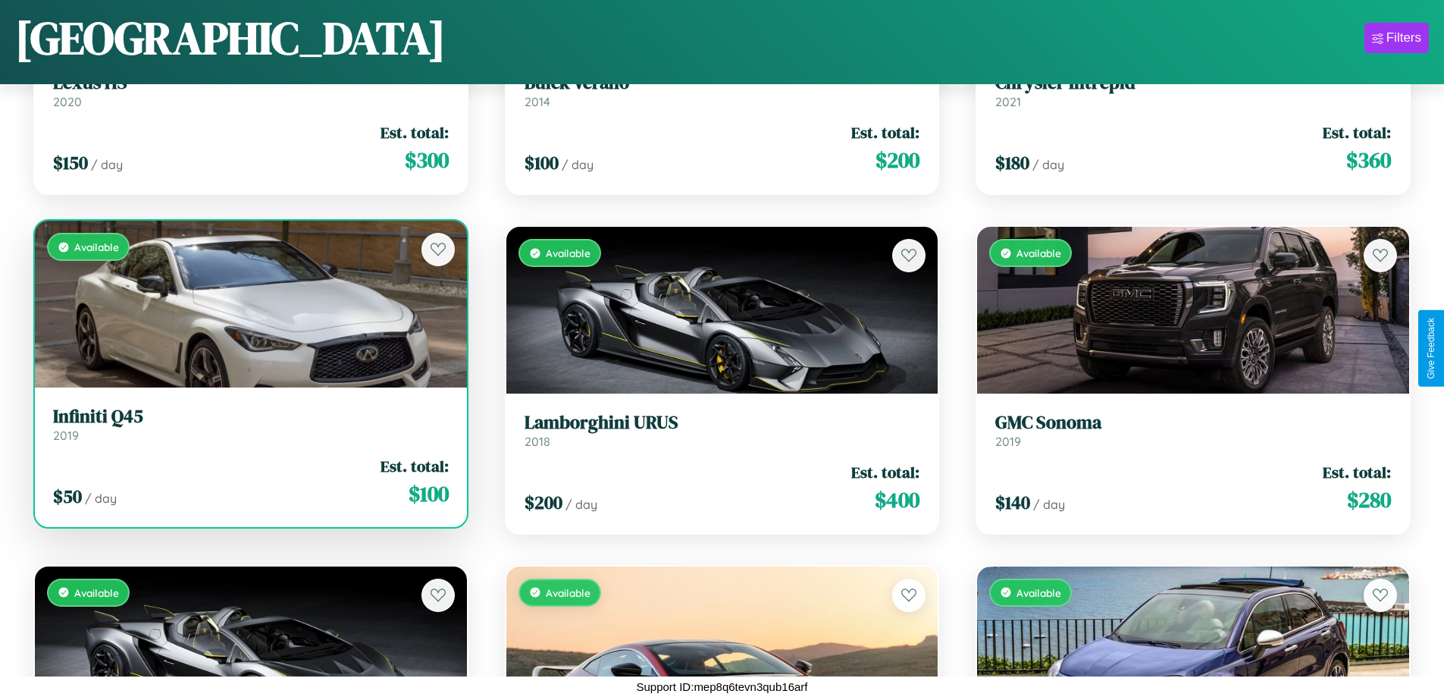
click at [249, 310] on div "Available" at bounding box center [251, 304] width 432 height 167
click at [249, 304] on div "Available" at bounding box center [251, 304] width 432 height 167
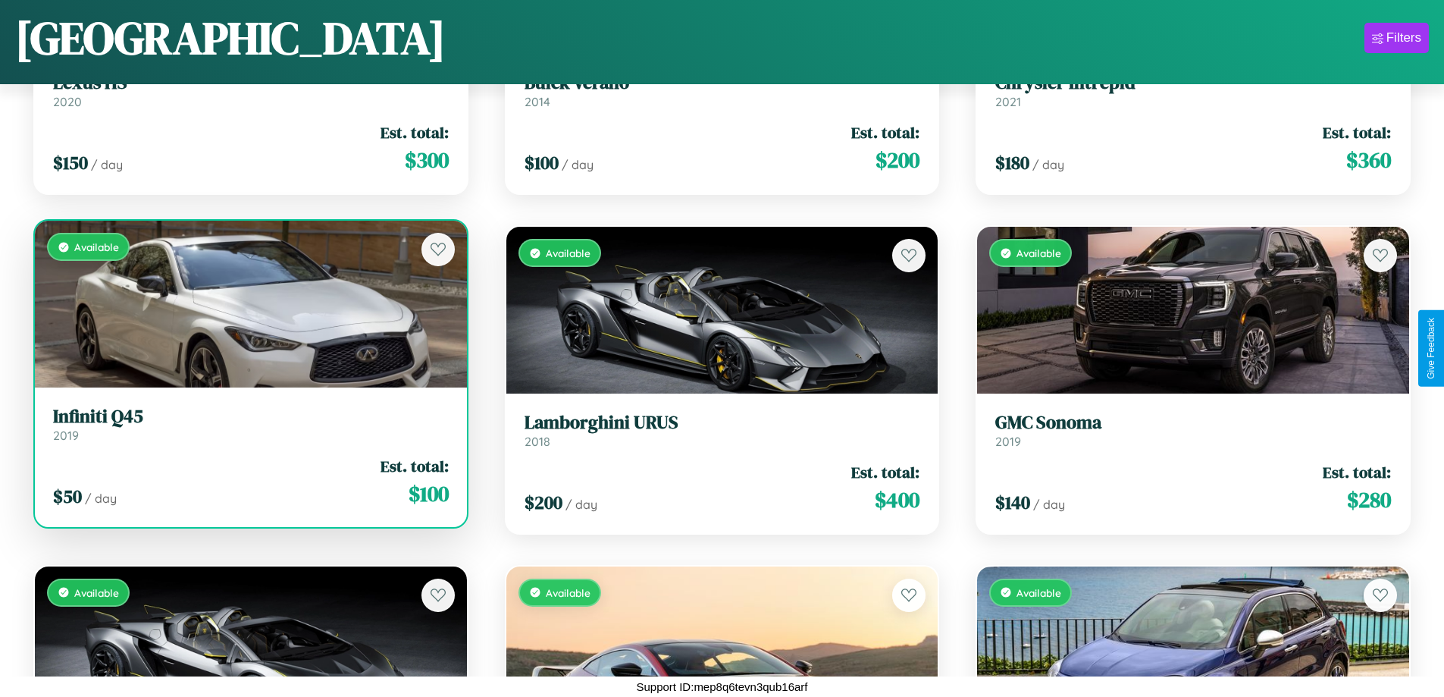
click at [249, 304] on div "Available" at bounding box center [251, 304] width 432 height 167
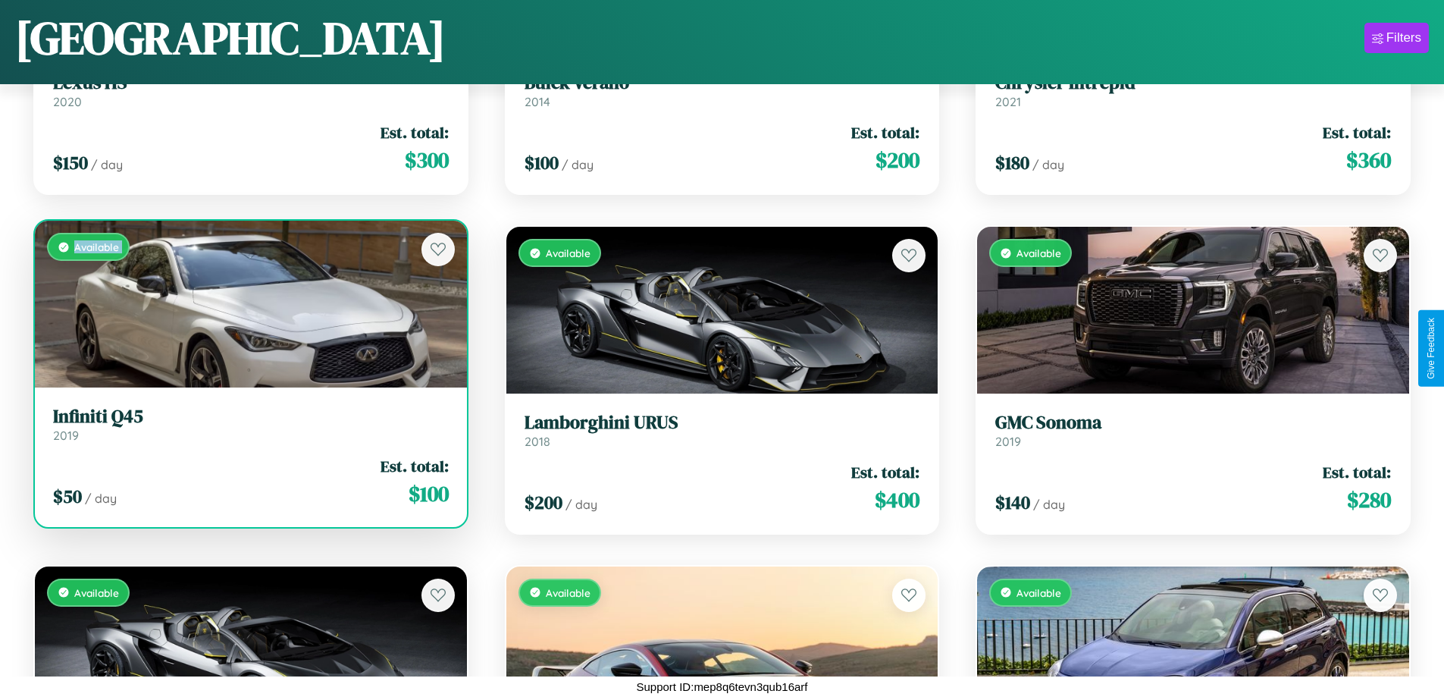
click at [249, 304] on div "Available" at bounding box center [251, 304] width 432 height 167
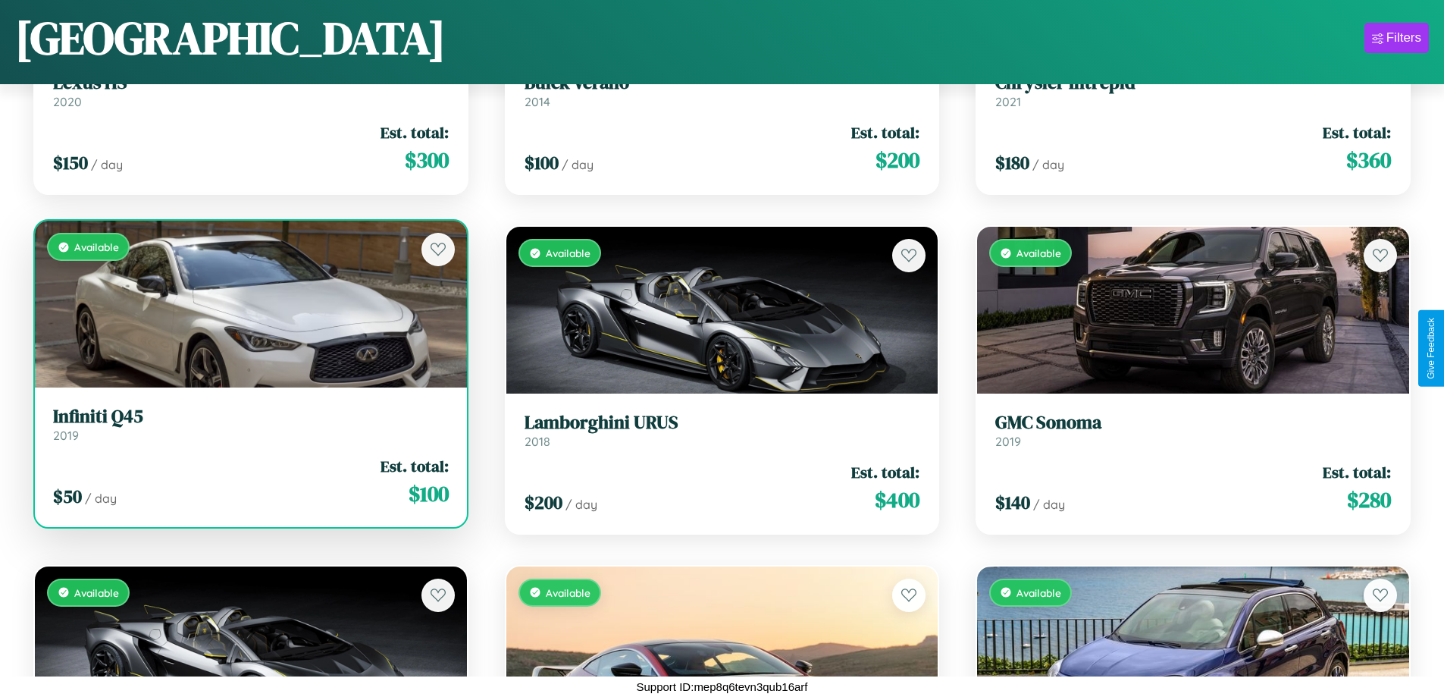
click at [249, 304] on div "Available" at bounding box center [251, 304] width 432 height 167
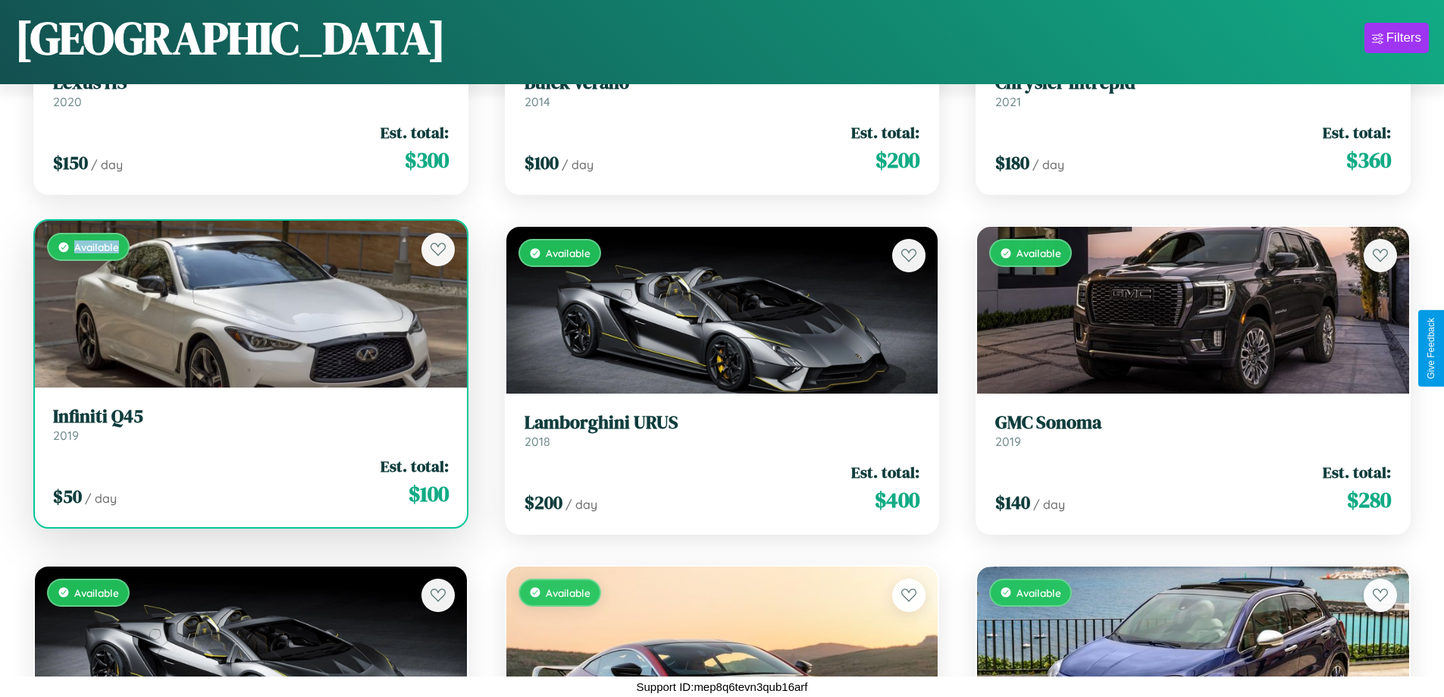
click at [249, 304] on div "Available" at bounding box center [251, 304] width 432 height 167
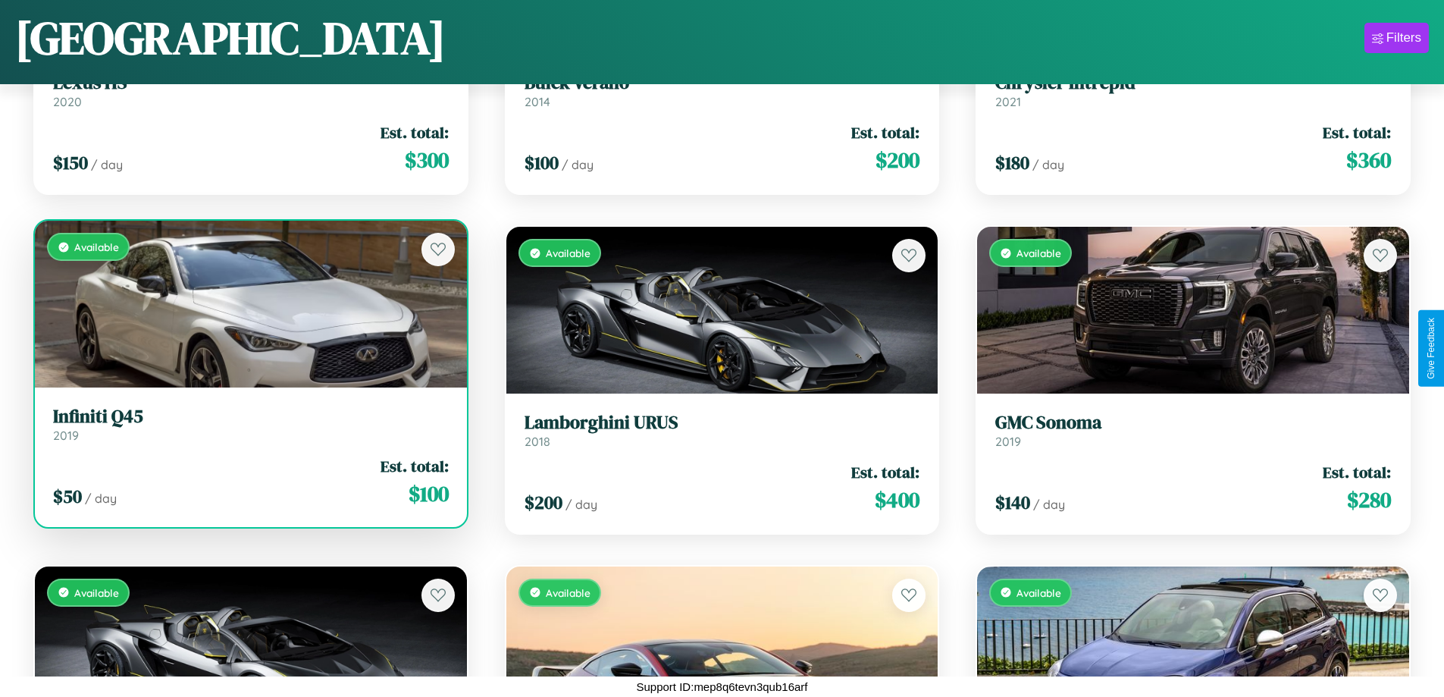
click at [249, 424] on h3 "Infiniti Q45" at bounding box center [251, 417] width 396 height 22
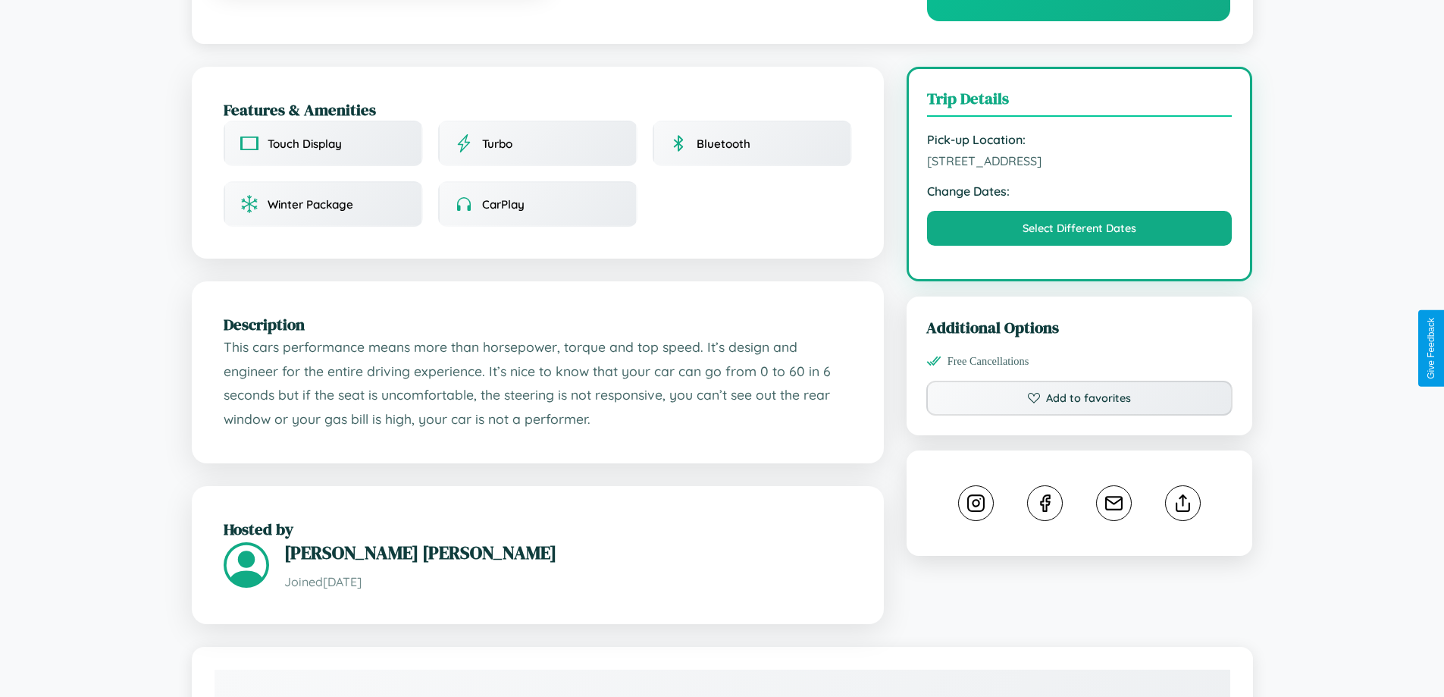
scroll to position [393, 0]
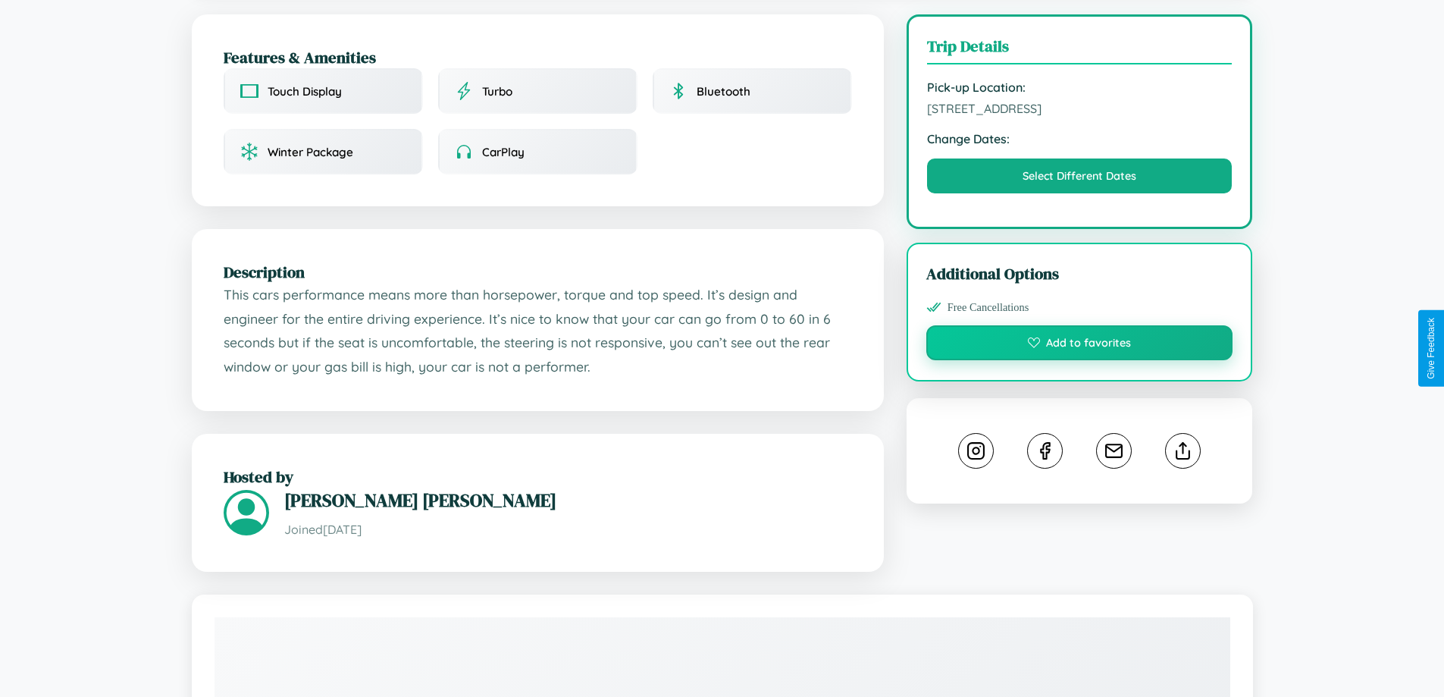
click at [1079, 346] on button "Add to favorites" at bounding box center [1079, 342] width 307 height 35
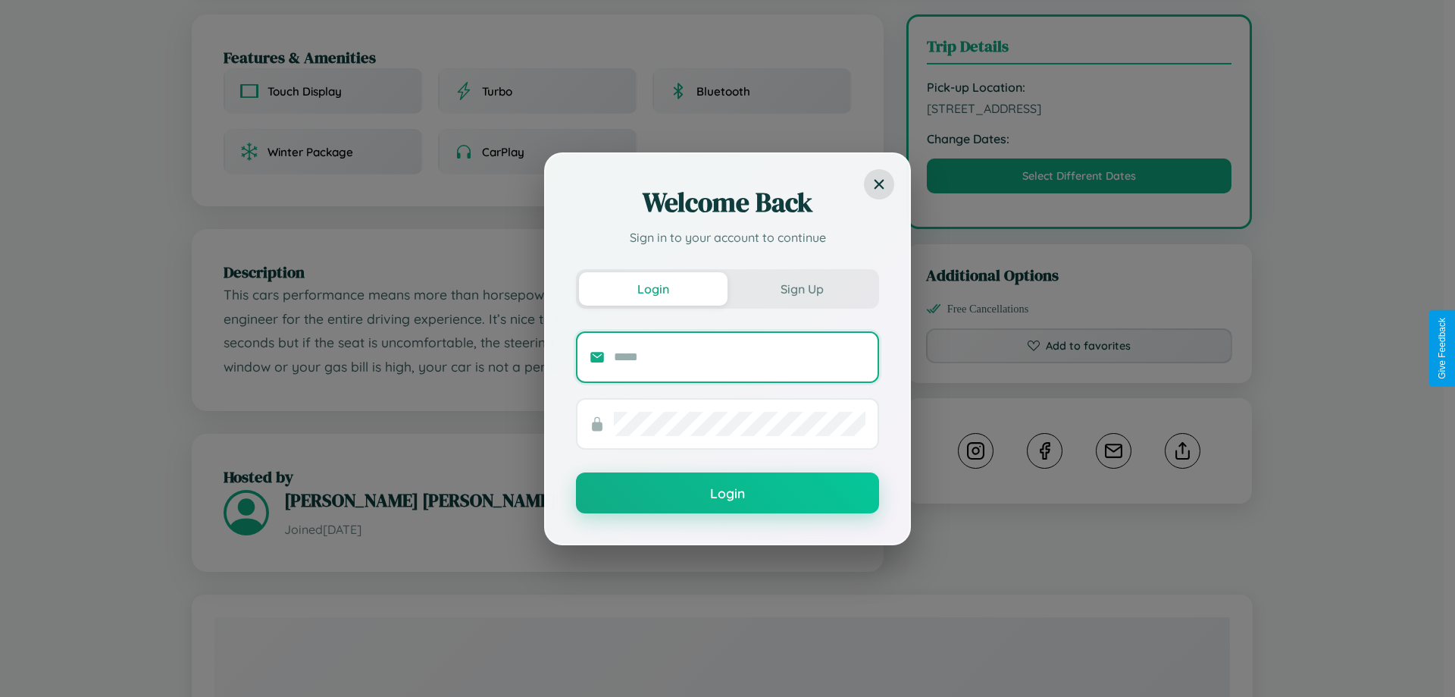
click at [740, 356] on input "text" at bounding box center [740, 357] width 252 height 24
type input "**********"
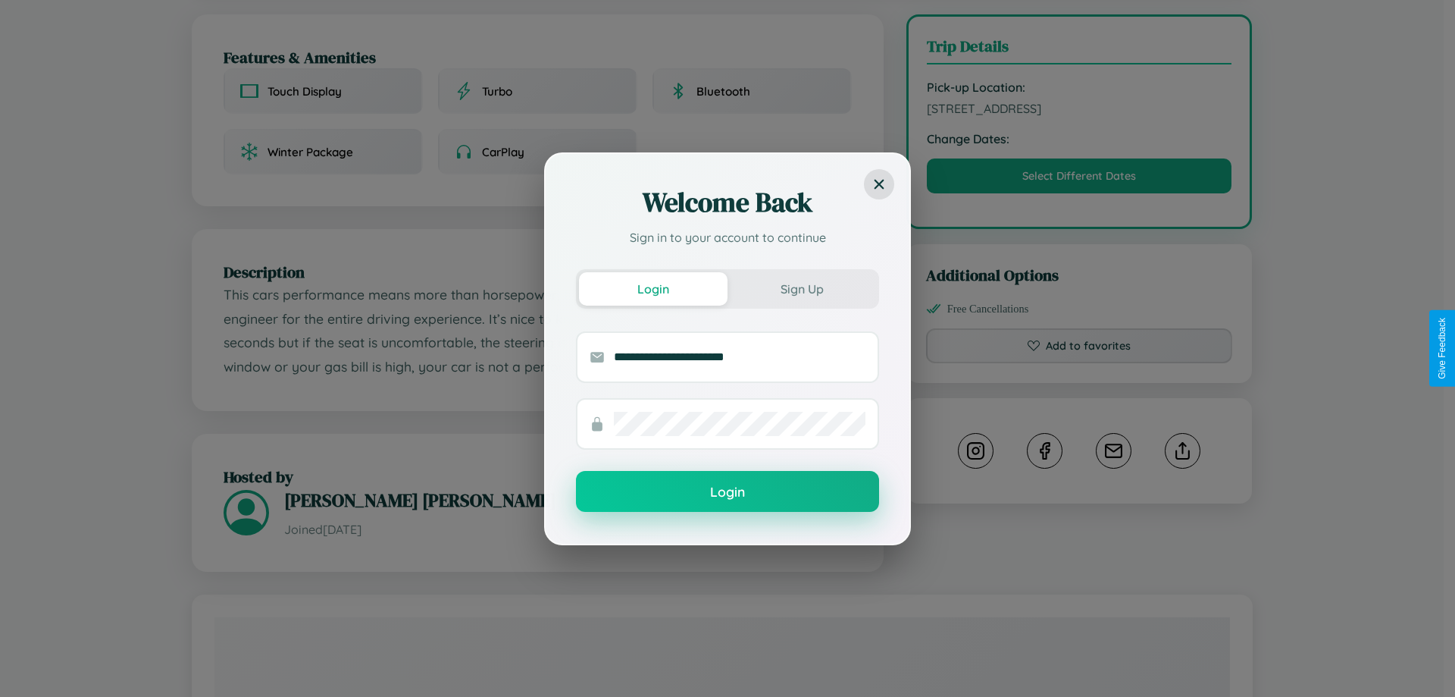
click at [728, 492] on button "Login" at bounding box center [727, 491] width 303 height 41
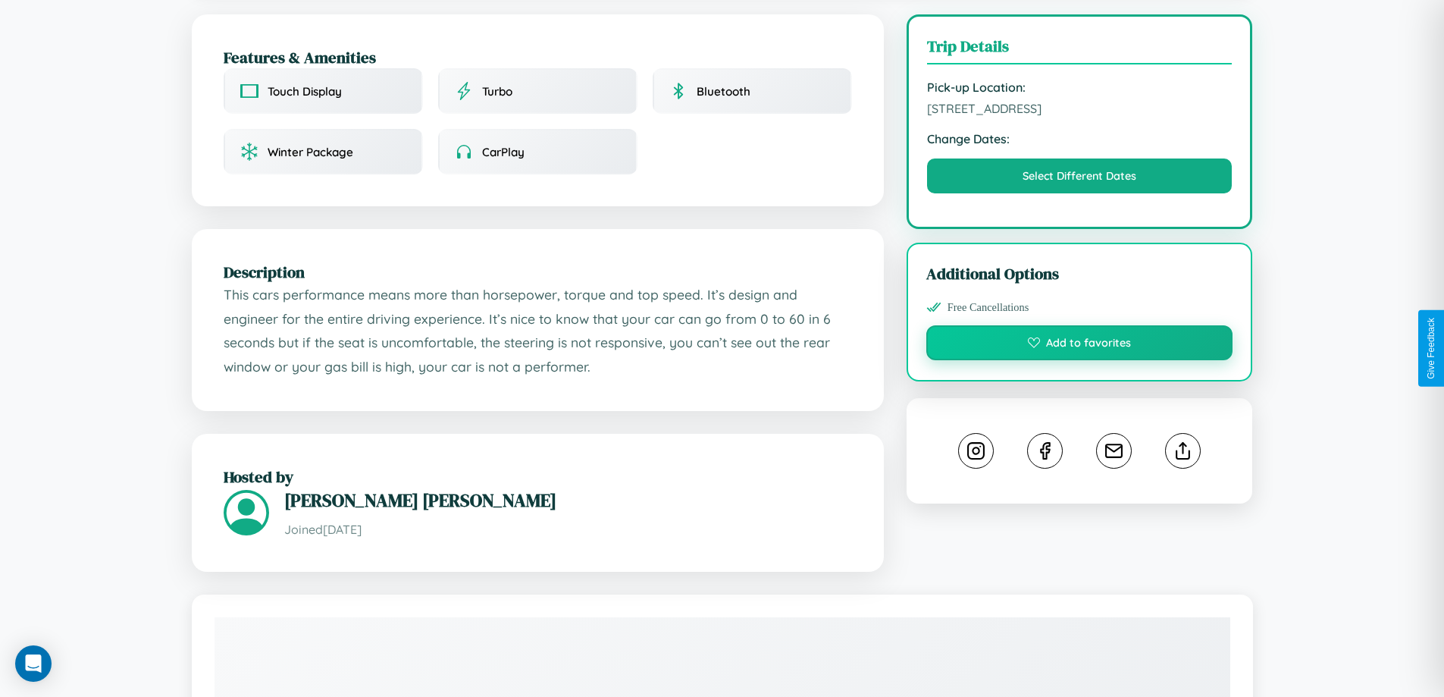
click at [1079, 345] on button "Add to favorites" at bounding box center [1079, 342] width 307 height 35
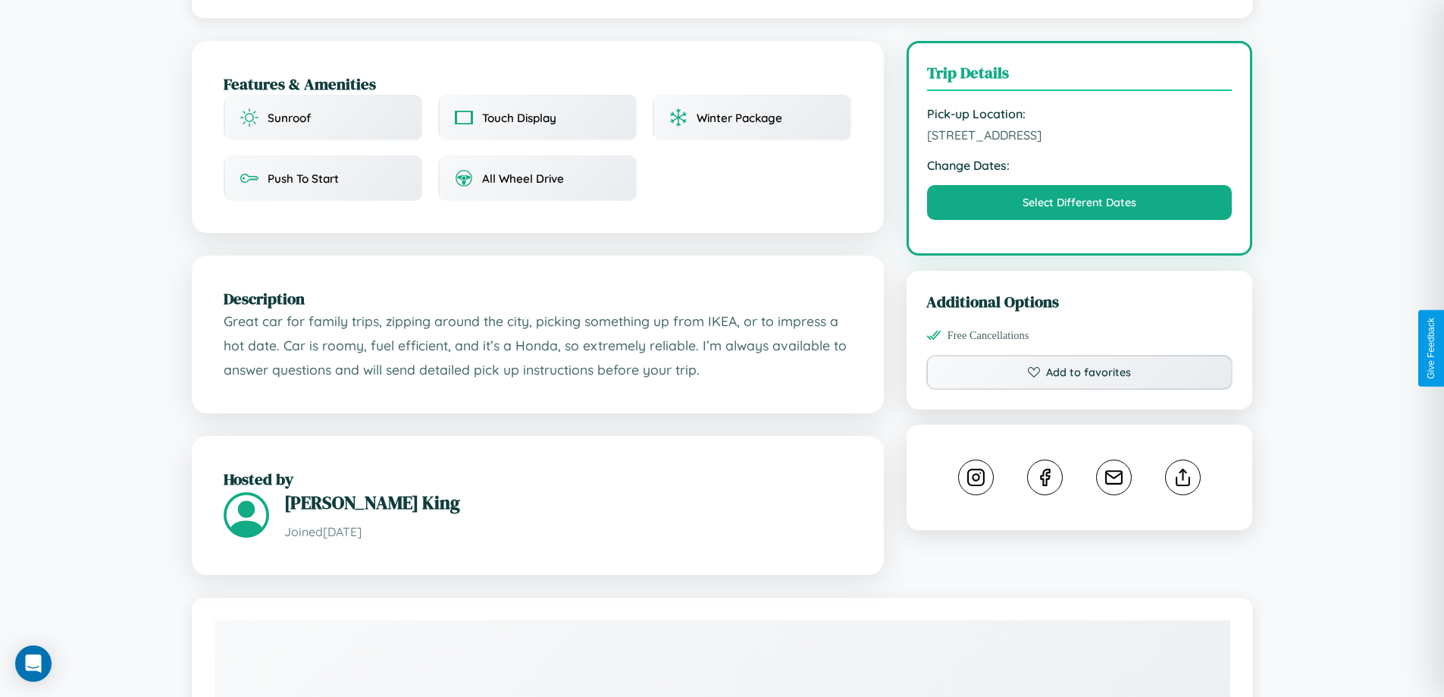
scroll to position [406, 0]
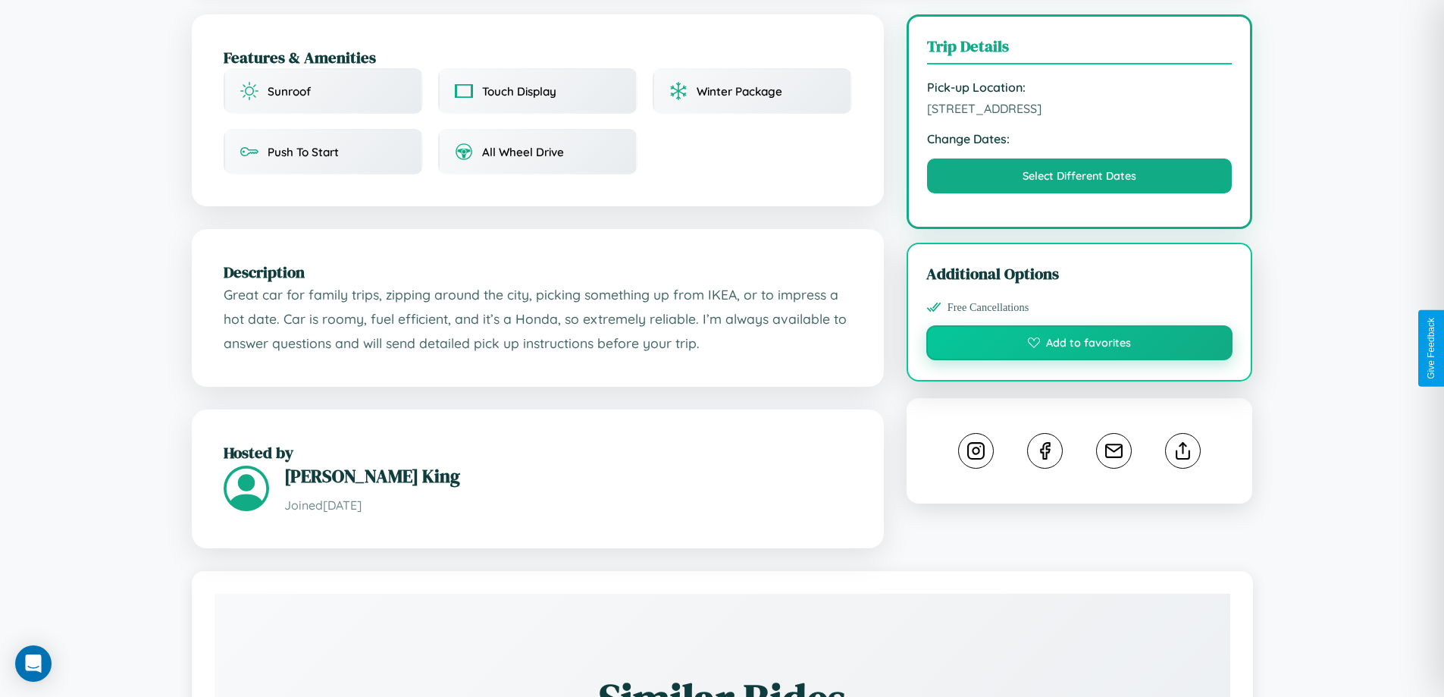
click at [1079, 345] on button "Add to favorites" at bounding box center [1079, 342] width 307 height 35
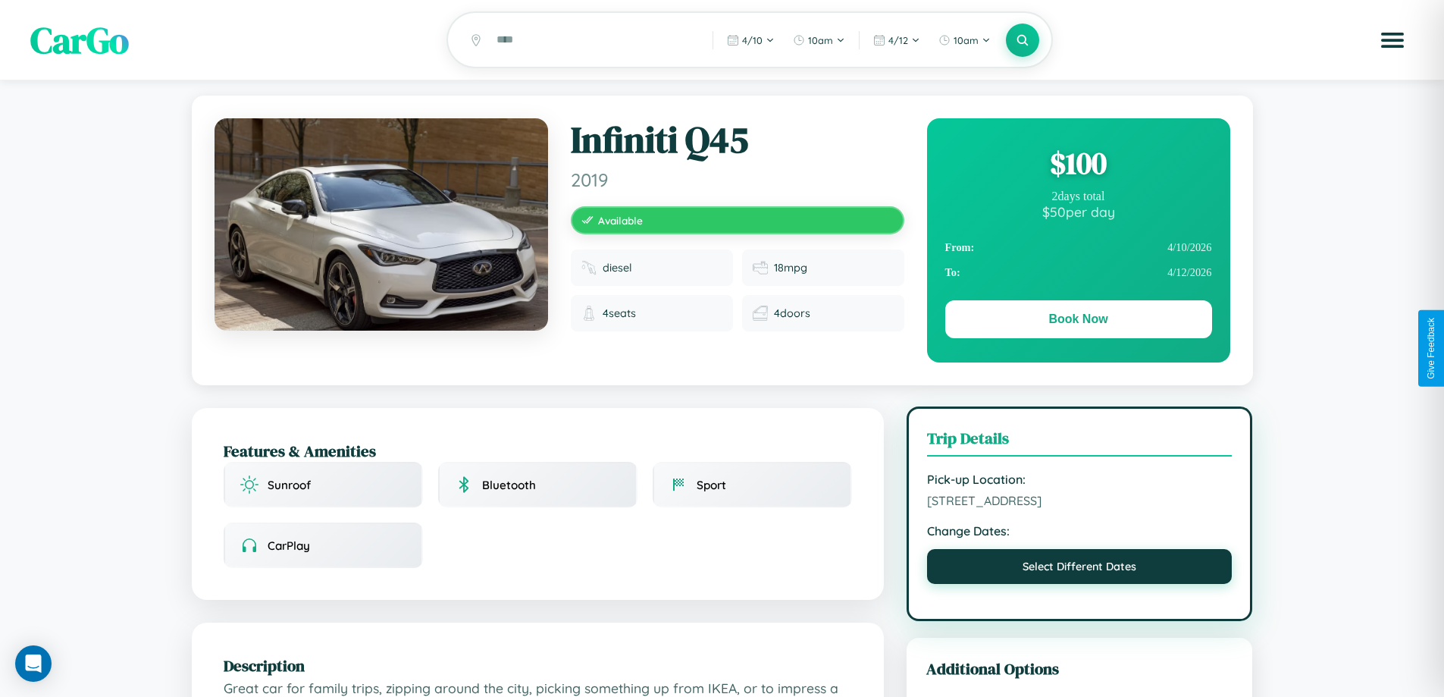
click at [1079, 569] on button "Select Different Dates" at bounding box center [1079, 566] width 305 height 35
select select "*"
select select "****"
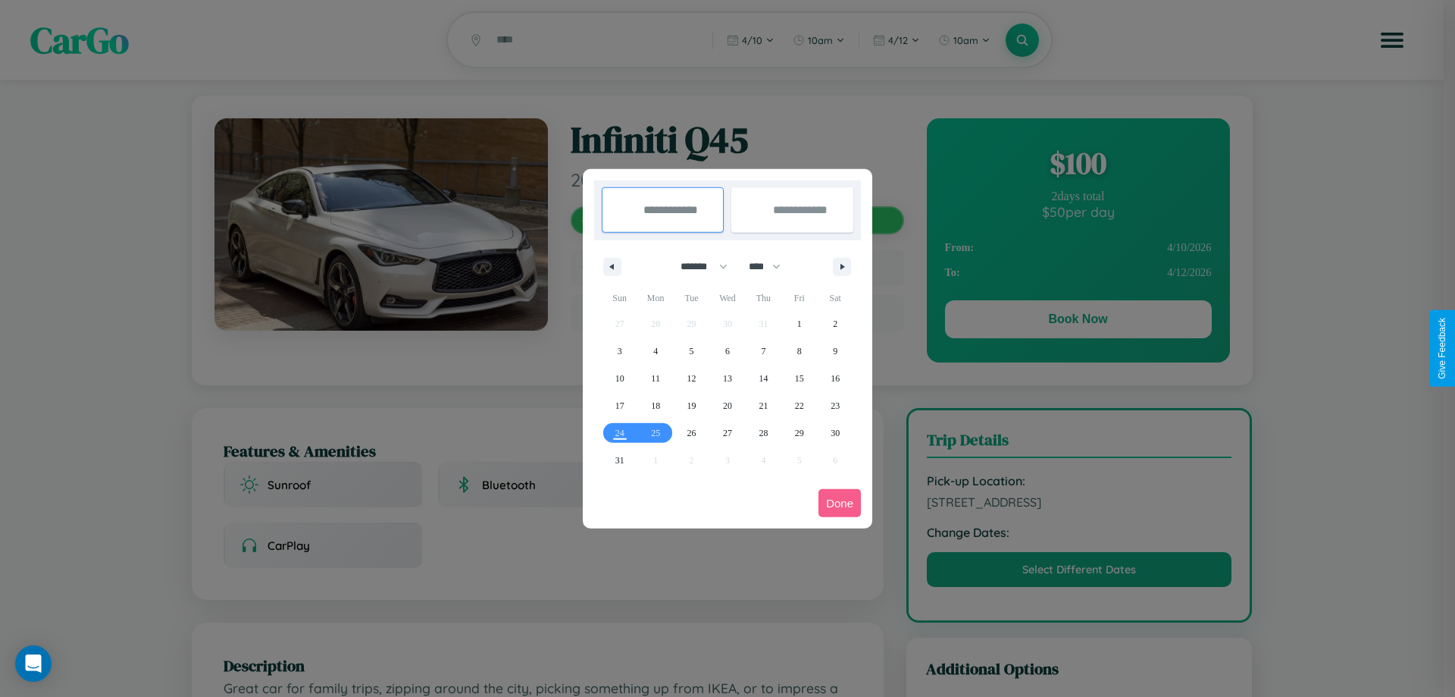
click at [697, 266] on select "******* ******** ***** ***** *** **** **** ****** ********* ******* ******** **…" at bounding box center [701, 266] width 64 height 25
select select "**"
click at [763, 377] on span "13" at bounding box center [763, 378] width 9 height 27
type input "**********"
click at [619, 432] on span "23" at bounding box center [619, 432] width 9 height 27
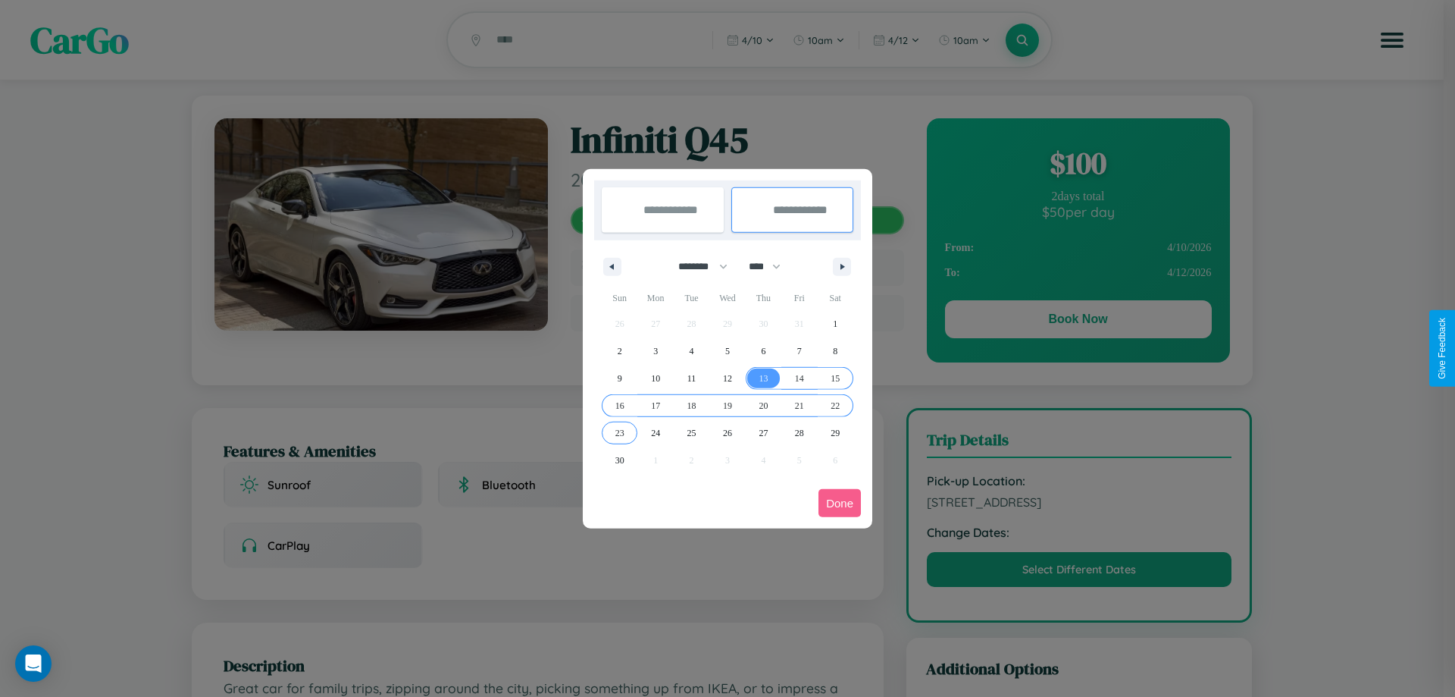
type input "**********"
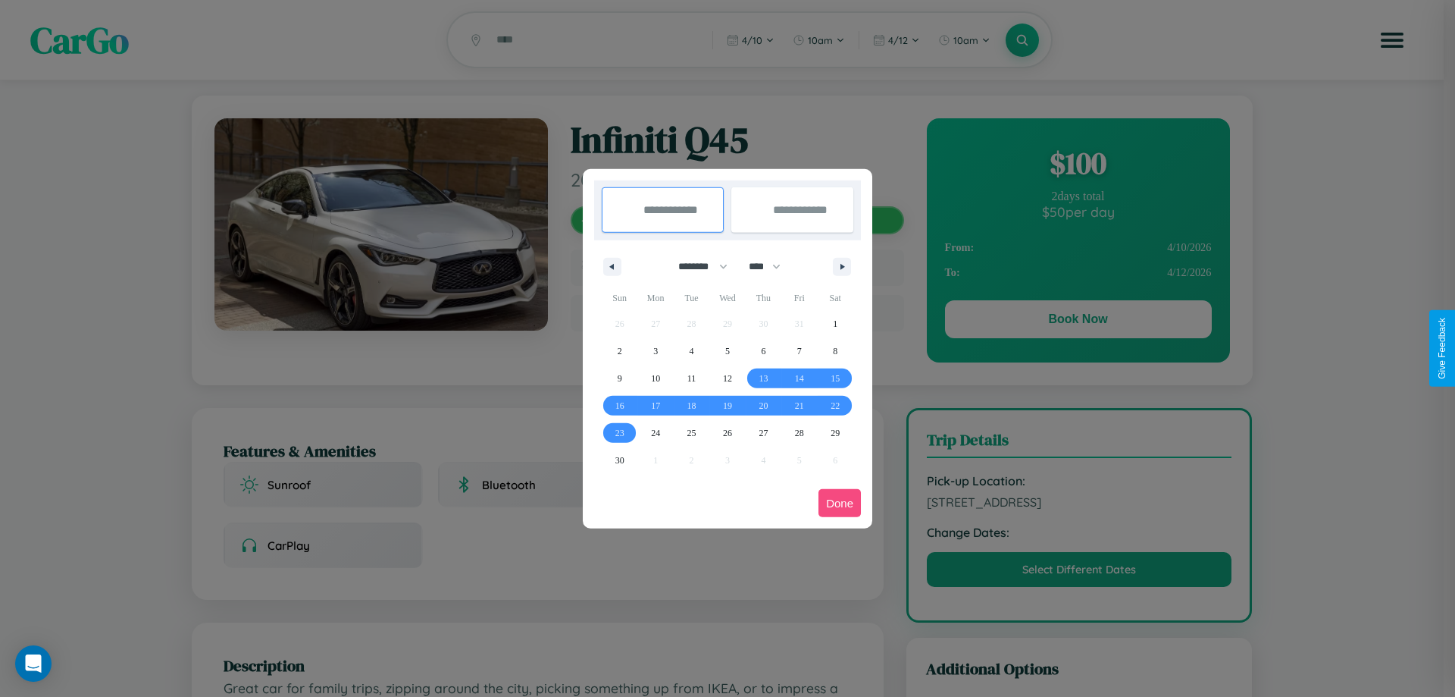
click at [840, 503] on button "Done" at bounding box center [840, 503] width 42 height 28
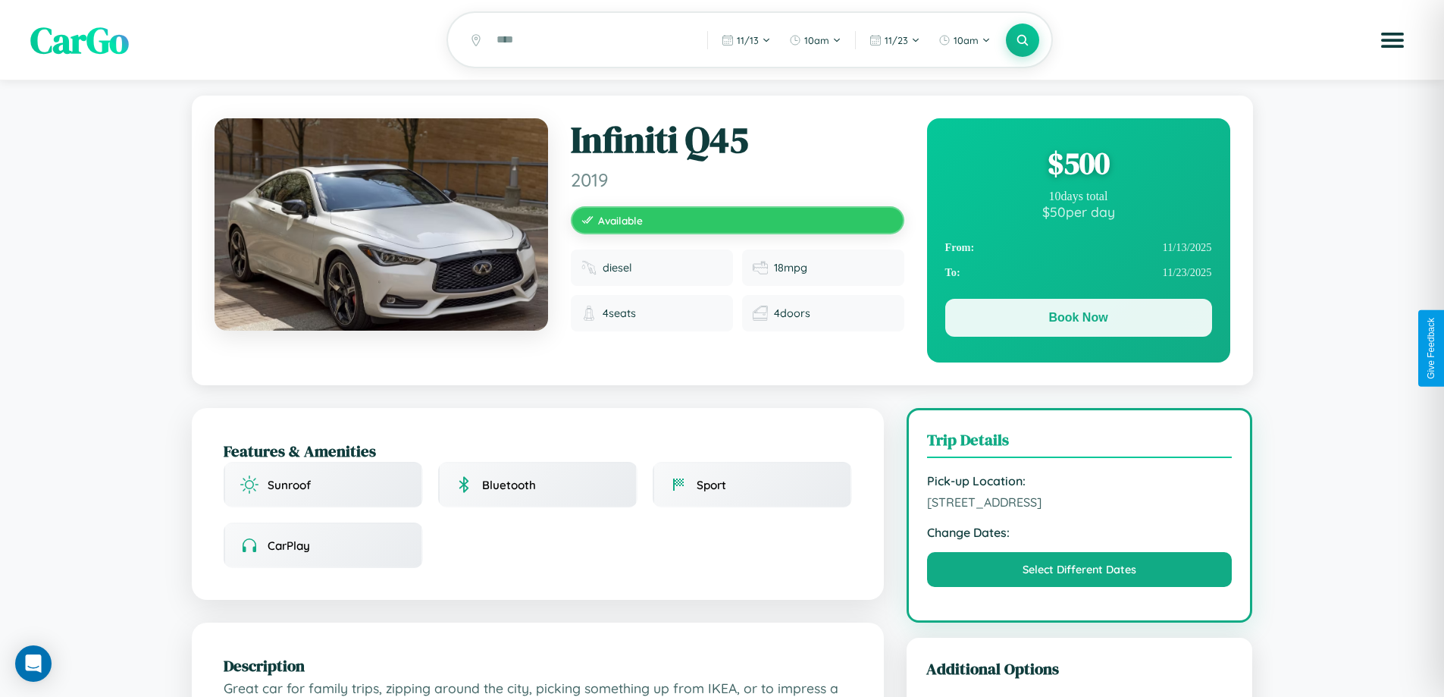
click at [1078, 320] on button "Book Now" at bounding box center [1078, 318] width 267 height 38
